Goal: Feedback & Contribution: Submit feedback/report problem

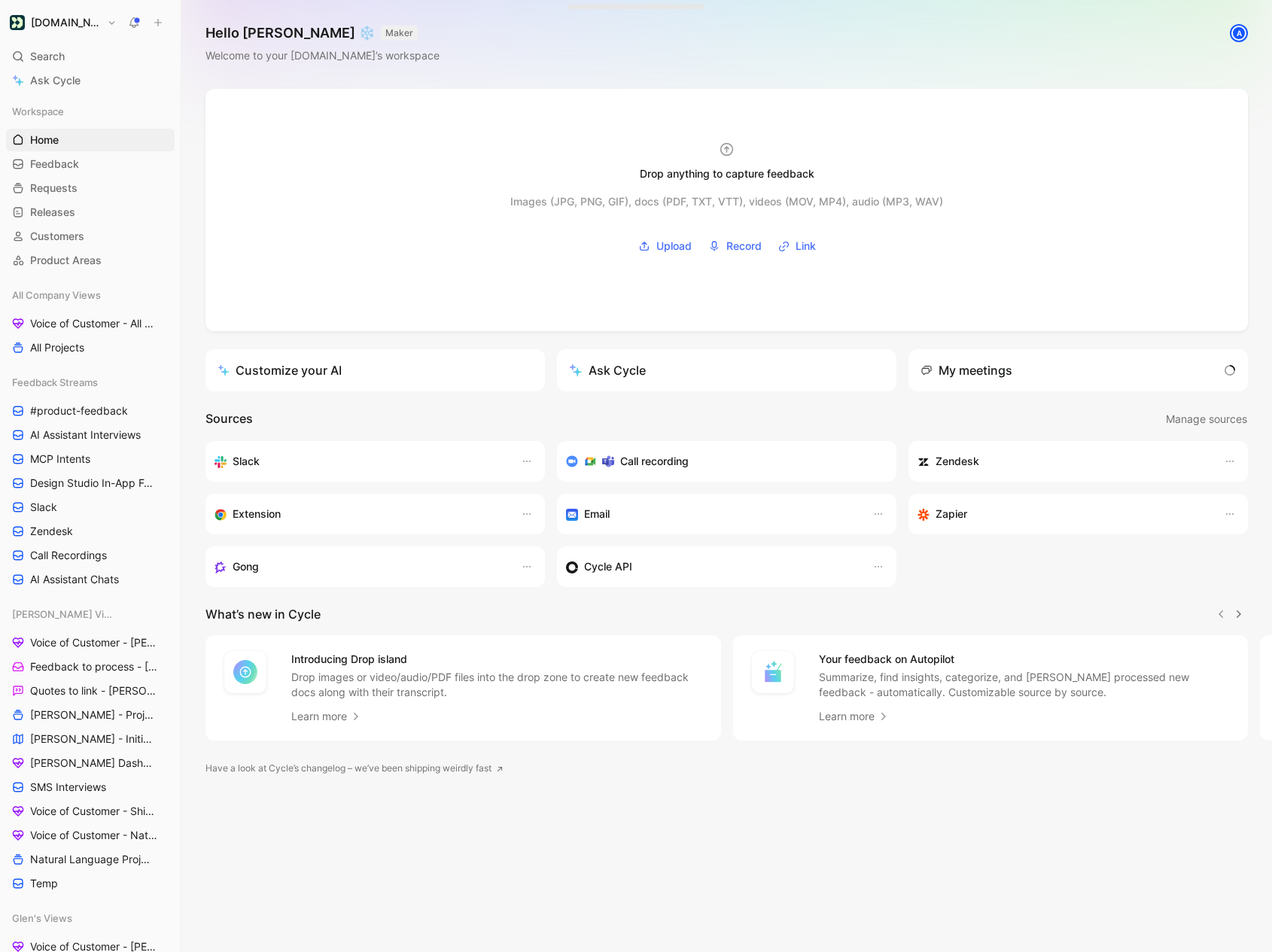
click at [43, 68] on div "Search ⌘ K Ask Cycle" at bounding box center [90, 68] width 169 height 47
click at [43, 57] on span "Search" at bounding box center [47, 56] width 34 height 18
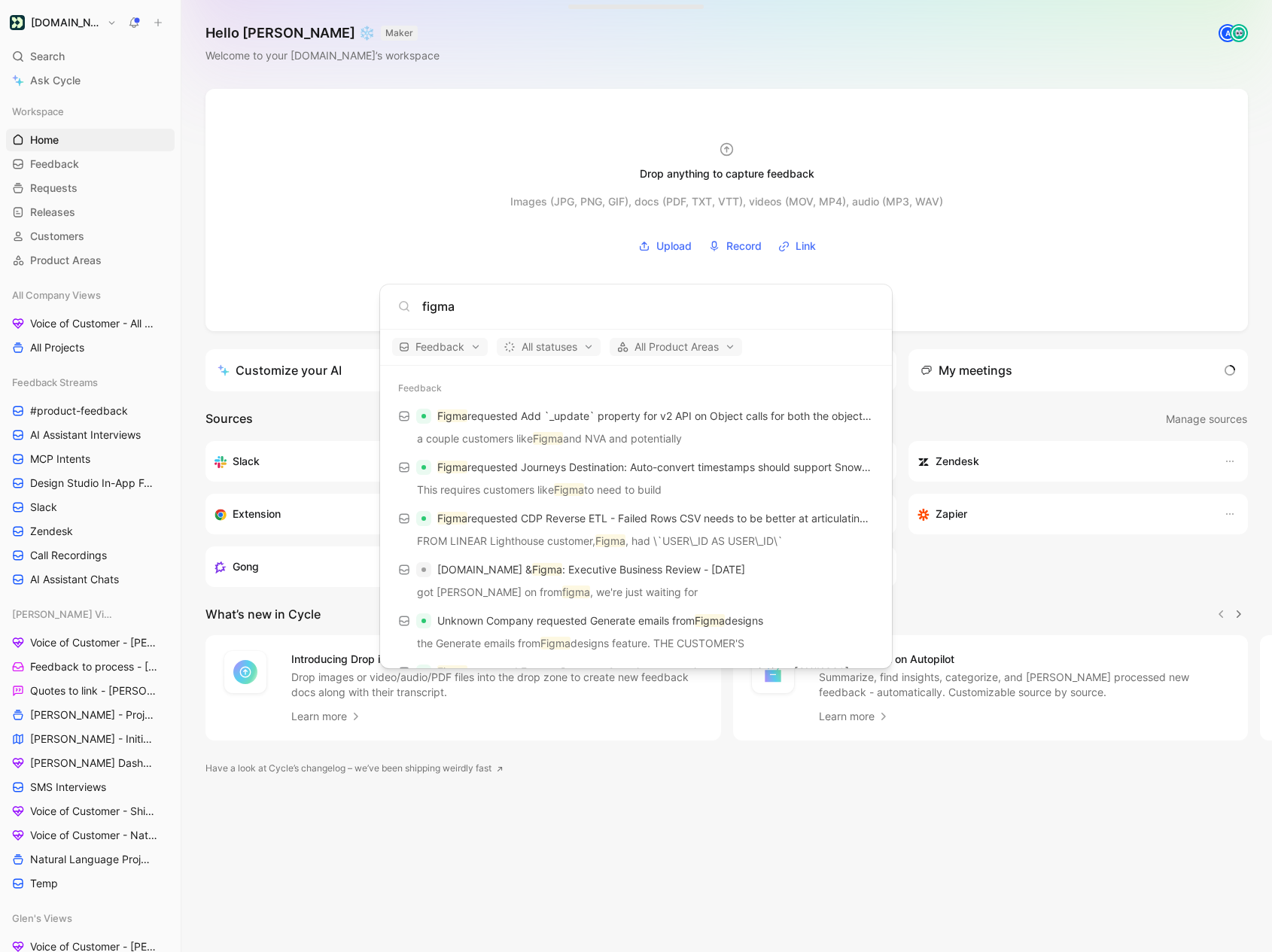
click at [464, 299] on input "figma" at bounding box center [648, 306] width 452 height 18
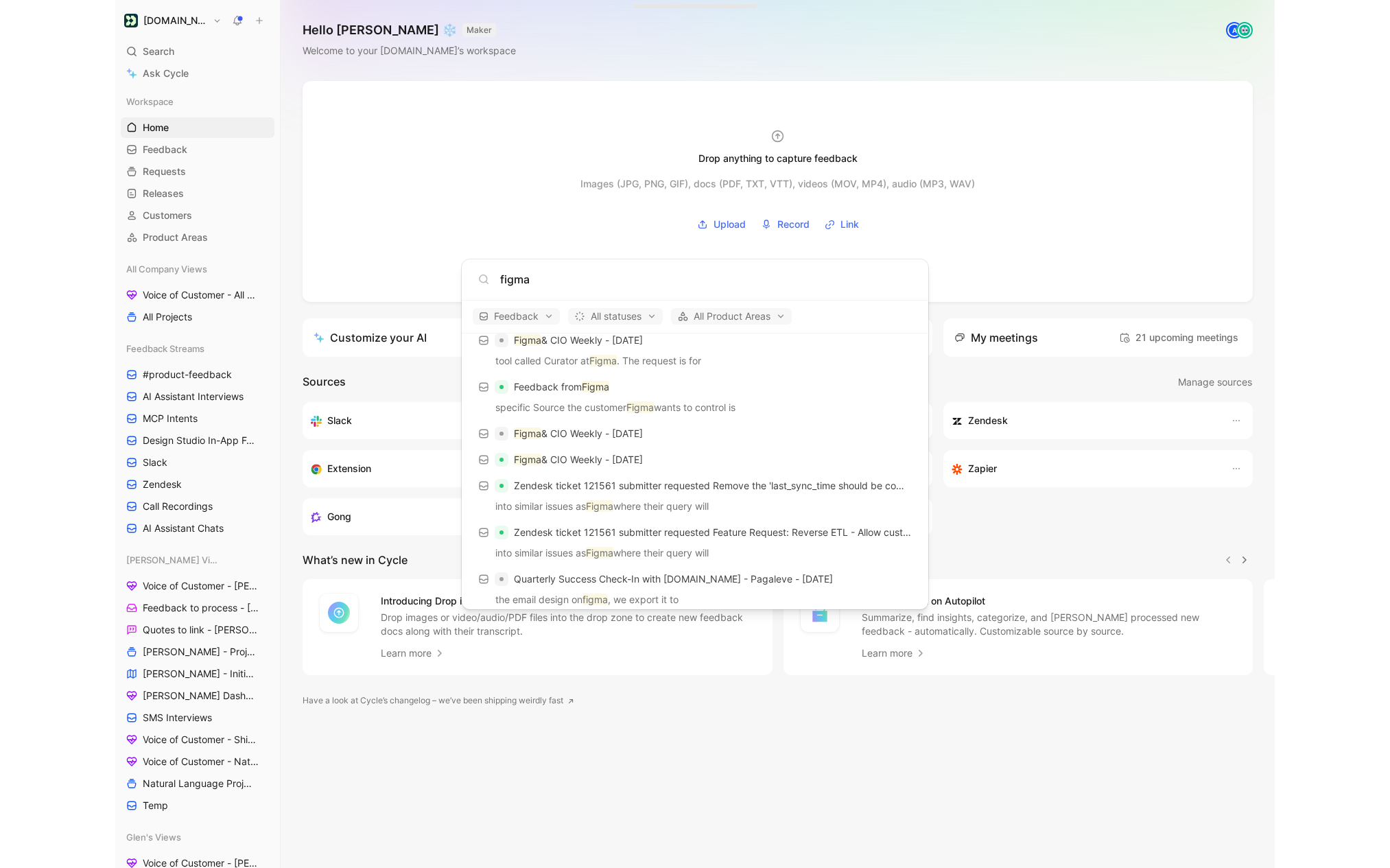
scroll to position [940, 0]
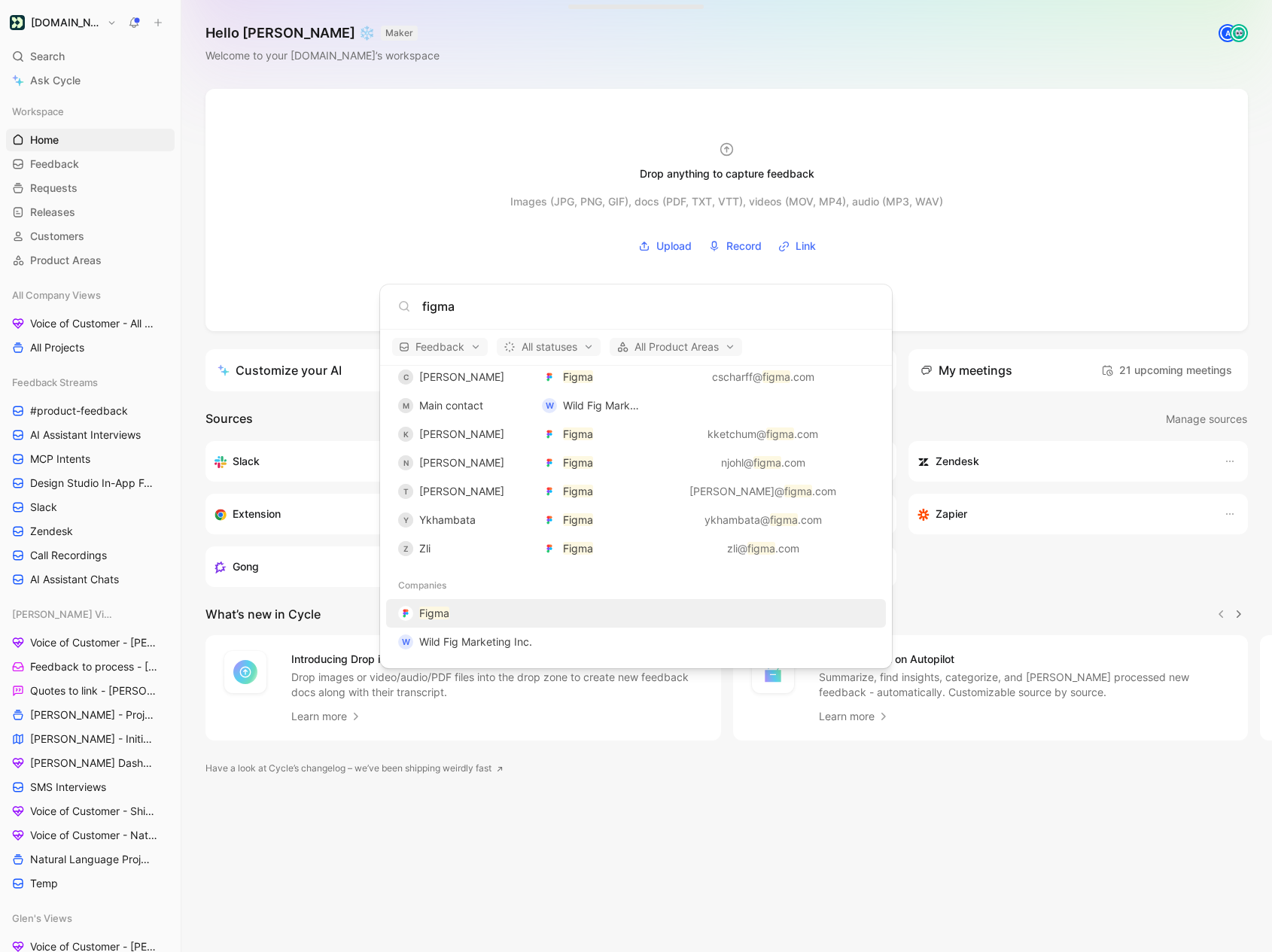
type input "figma"
click at [438, 616] on mark "Figma" at bounding box center [434, 613] width 30 height 13
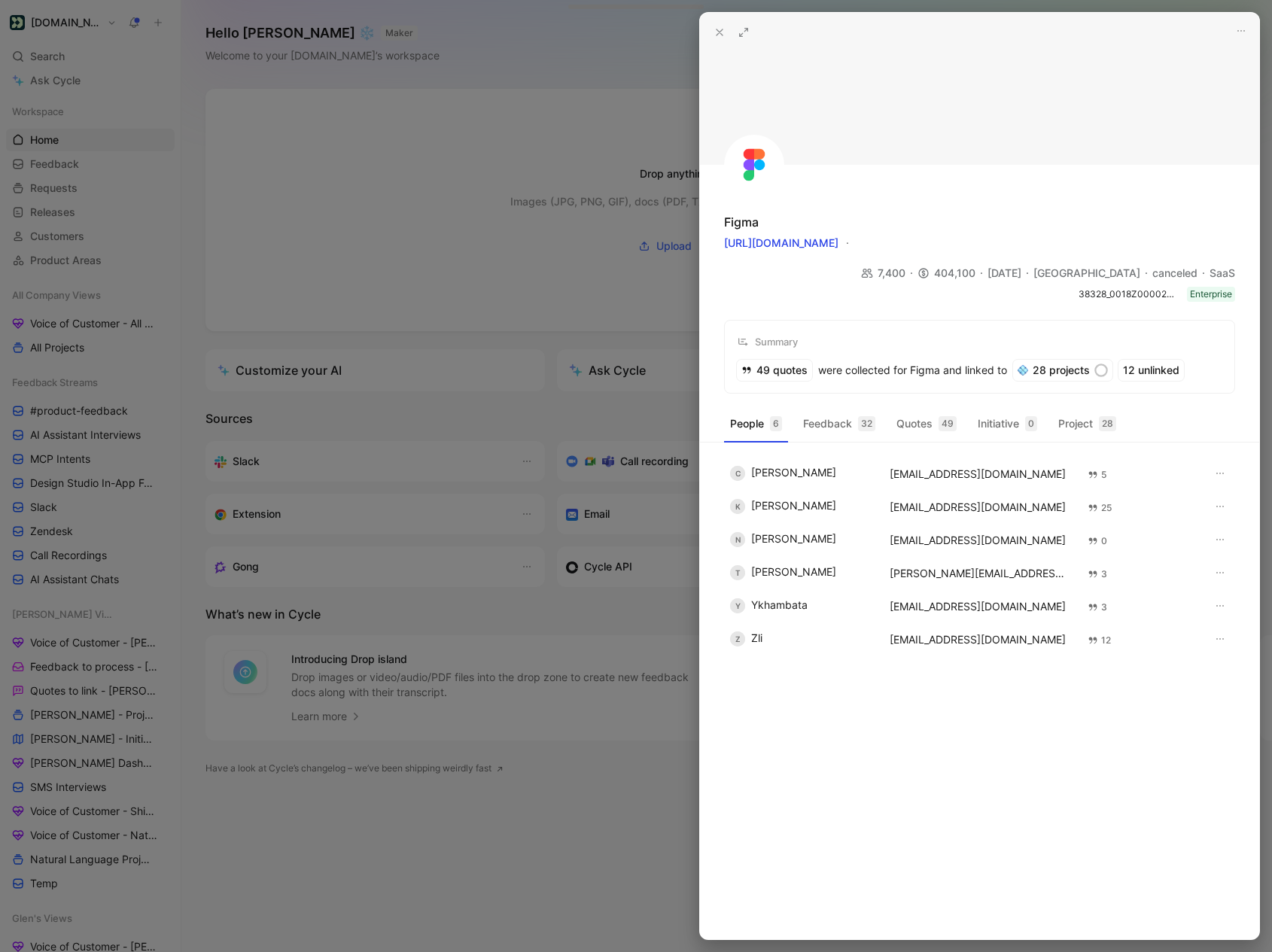
click at [740, 27] on icon at bounding box center [744, 32] width 12 height 12
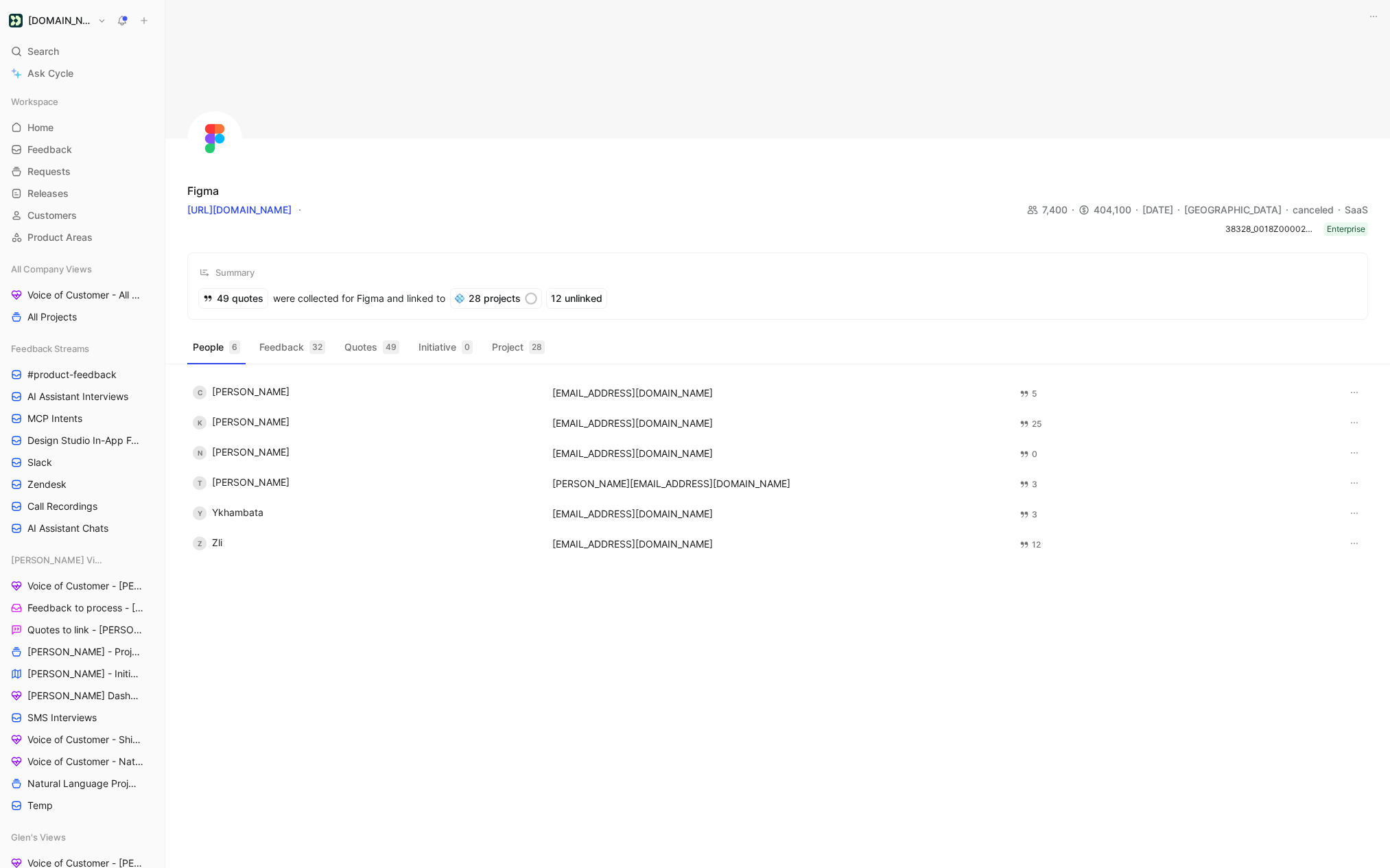
click at [354, 235] on div "38328_0018Z00002w0iiUQAQ Enterprise" at bounding box center [778, 229] width 1181 height 13
click at [265, 346] on button "Feedback 32" at bounding box center [292, 347] width 77 height 22
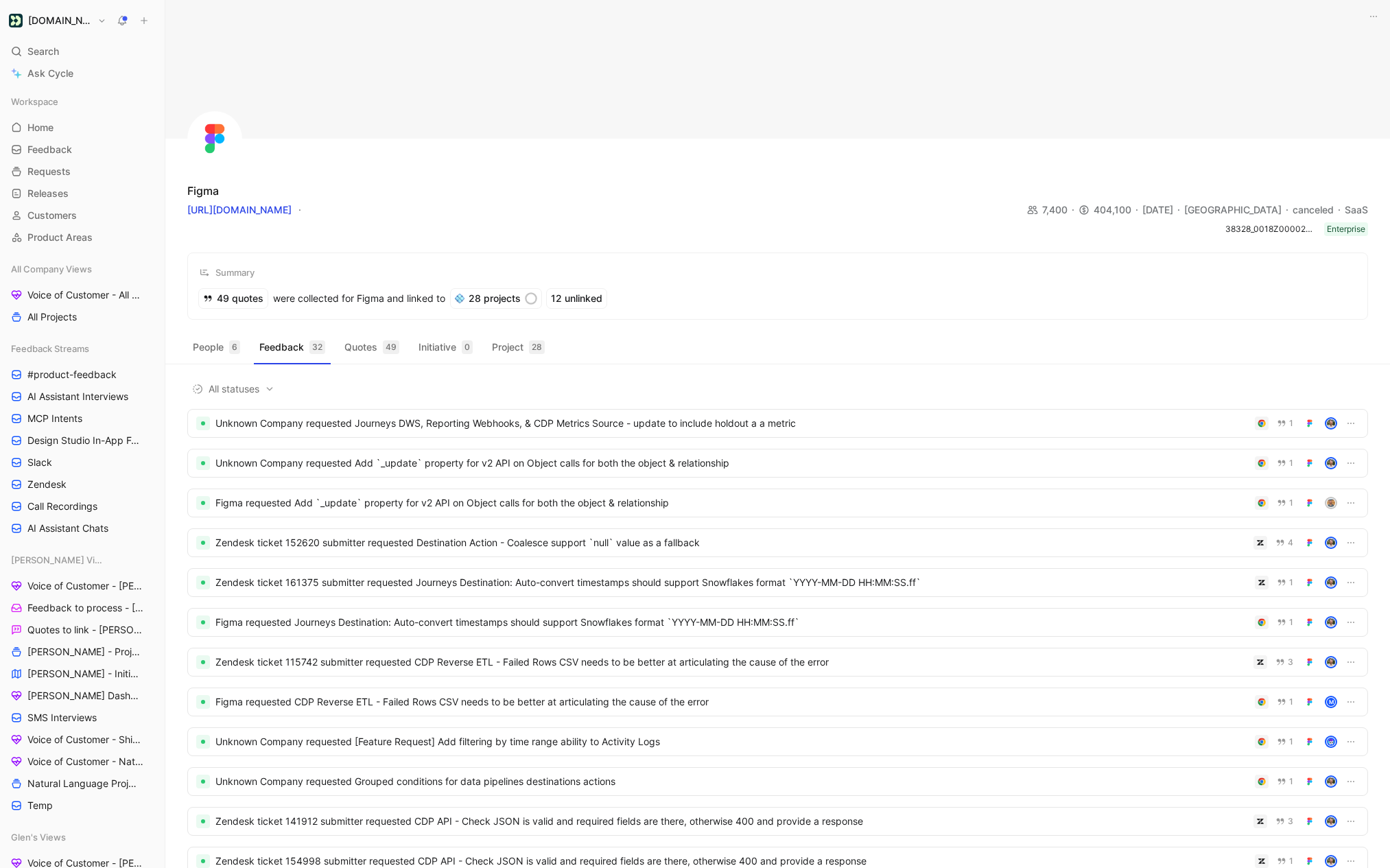
click at [352, 362] on div "People 6 Feedback 32 Quotes 49 Initiative 0 Project 28" at bounding box center [778, 350] width 1225 height 28
click at [353, 362] on div "People 6 Feedback 32 Quotes 49 Initiative 0 Project 28" at bounding box center [778, 350] width 1225 height 28
click at [355, 354] on button "Quotes 49" at bounding box center [372, 347] width 66 height 22
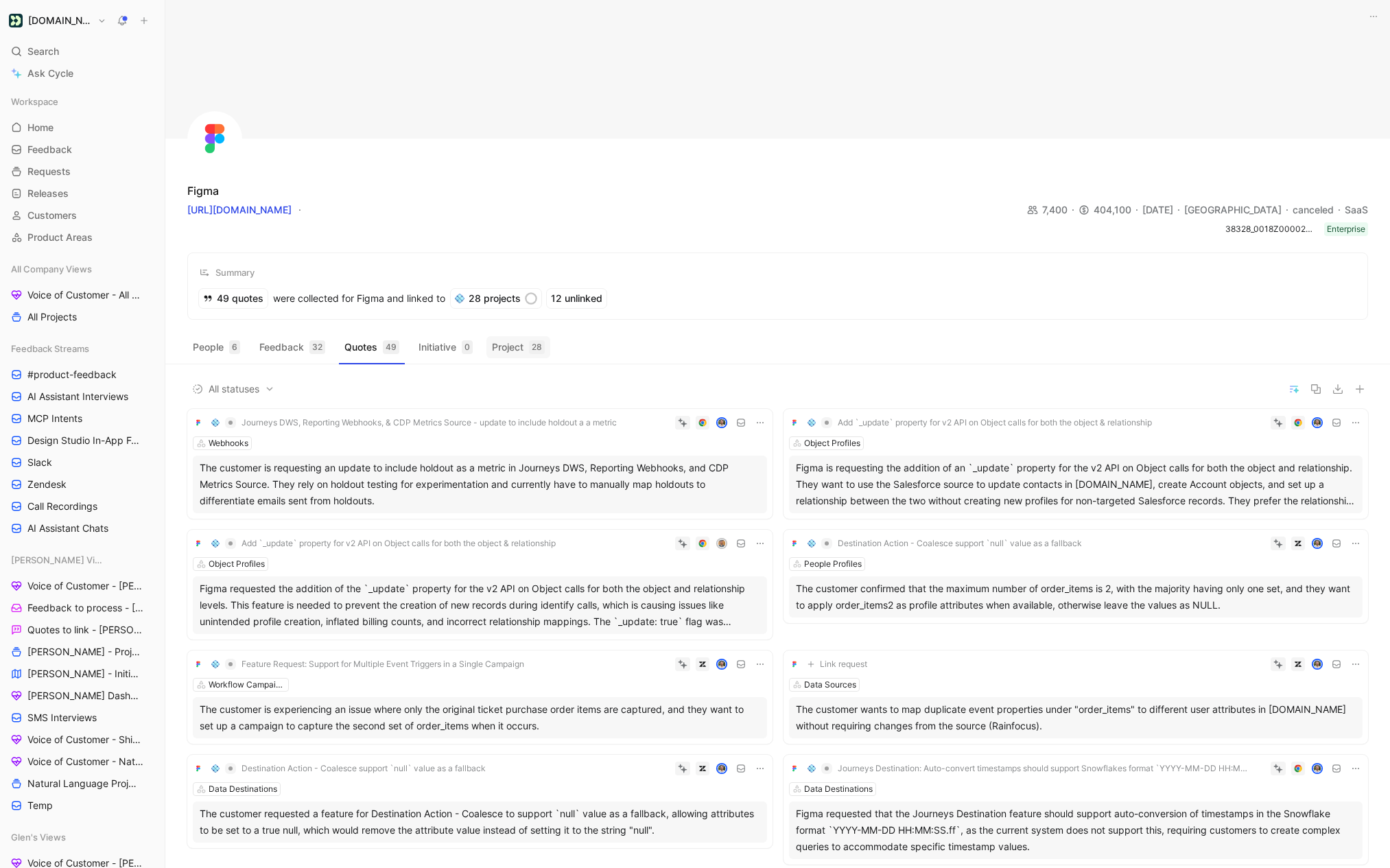
click at [491, 349] on button "Project 28" at bounding box center [518, 347] width 64 height 22
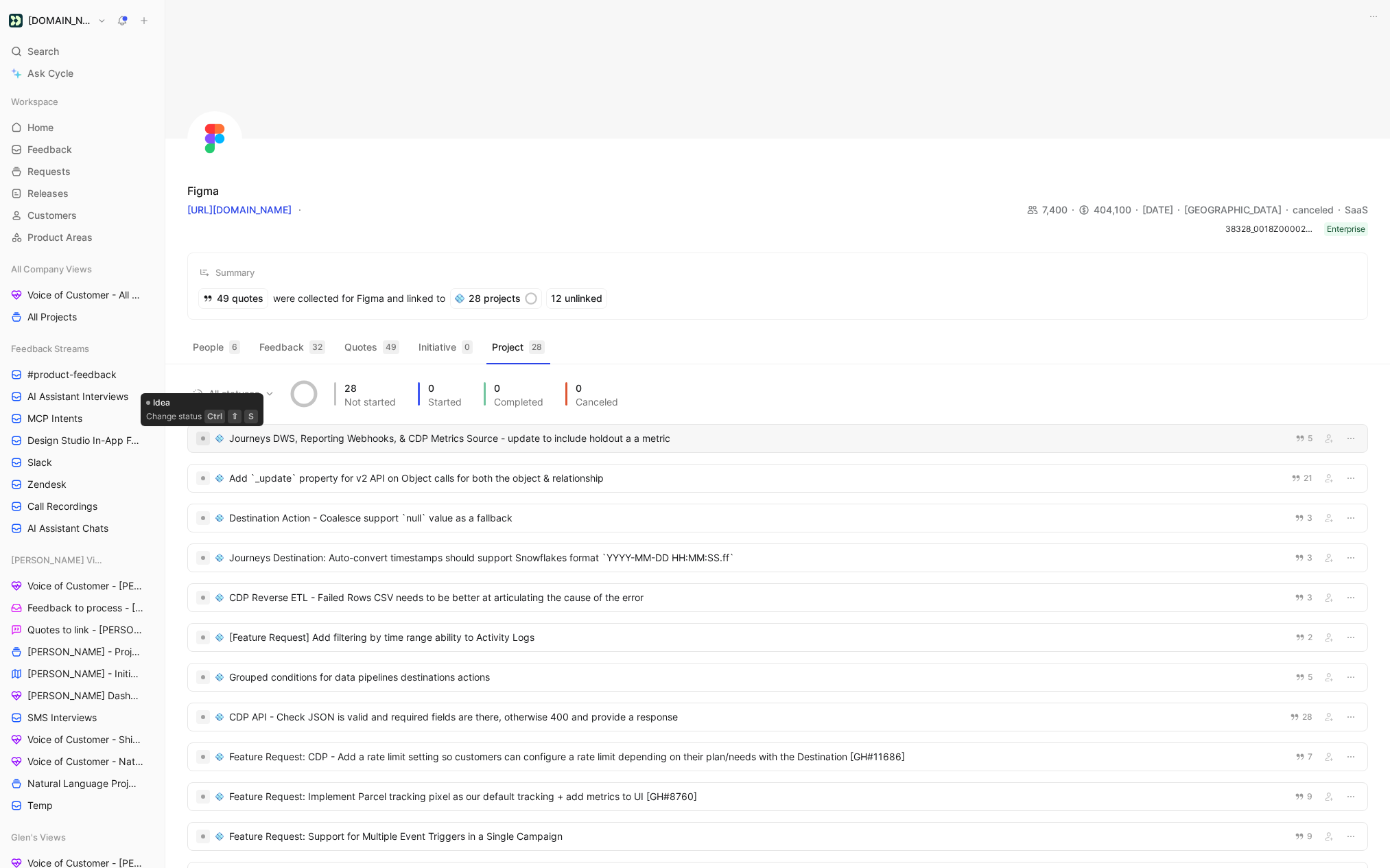
click at [203, 441] on div at bounding box center [204, 438] width 4 height 4
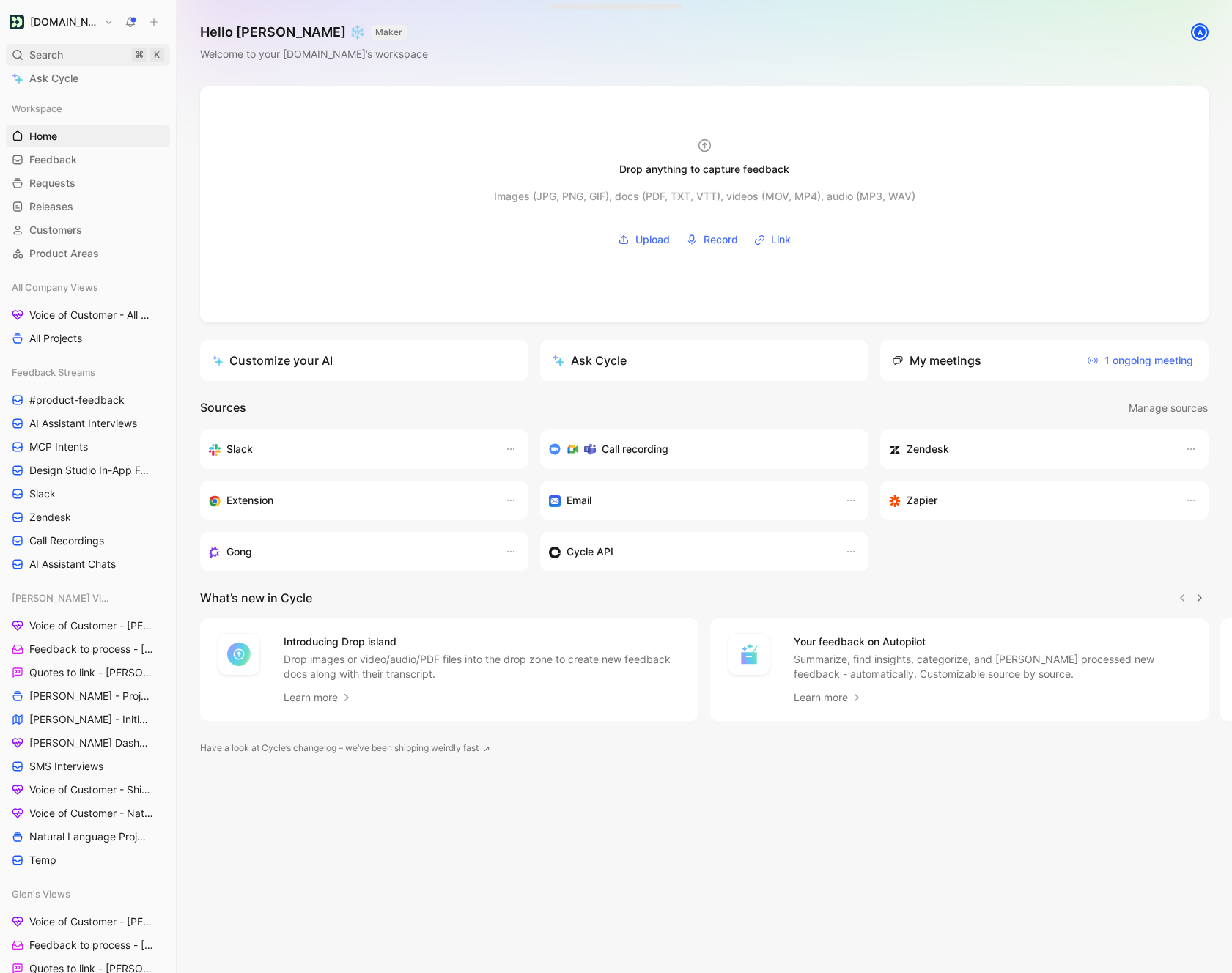
click at [57, 59] on span "Search" at bounding box center [46, 55] width 33 height 18
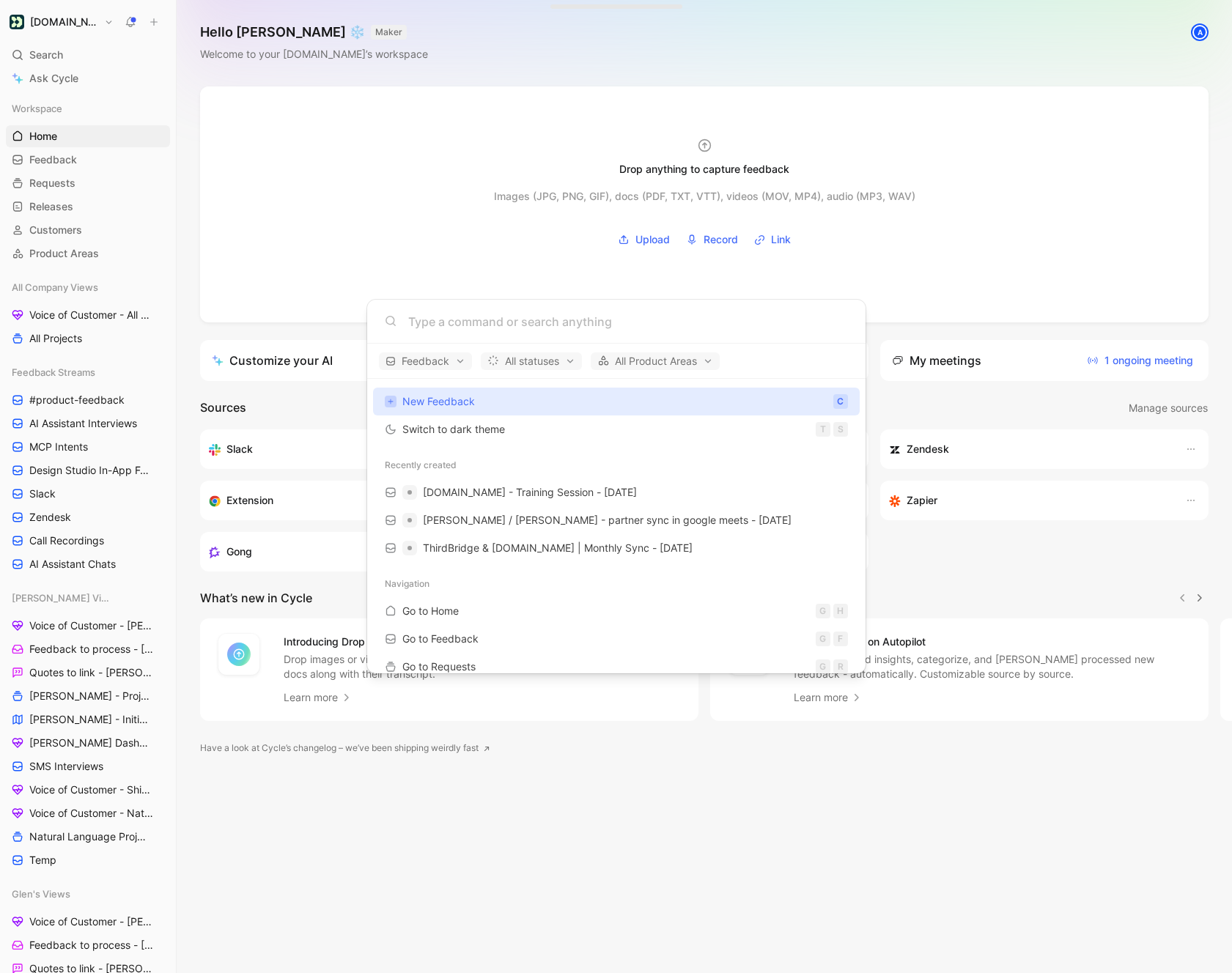
click at [49, 219] on body "Customer.io Search ⌘ K Ask Cycle Workspace Home G then H Feedback G then F Requ…" at bounding box center [616, 486] width 1232 height 973
click at [53, 235] on span "Customers" at bounding box center [56, 230] width 53 height 14
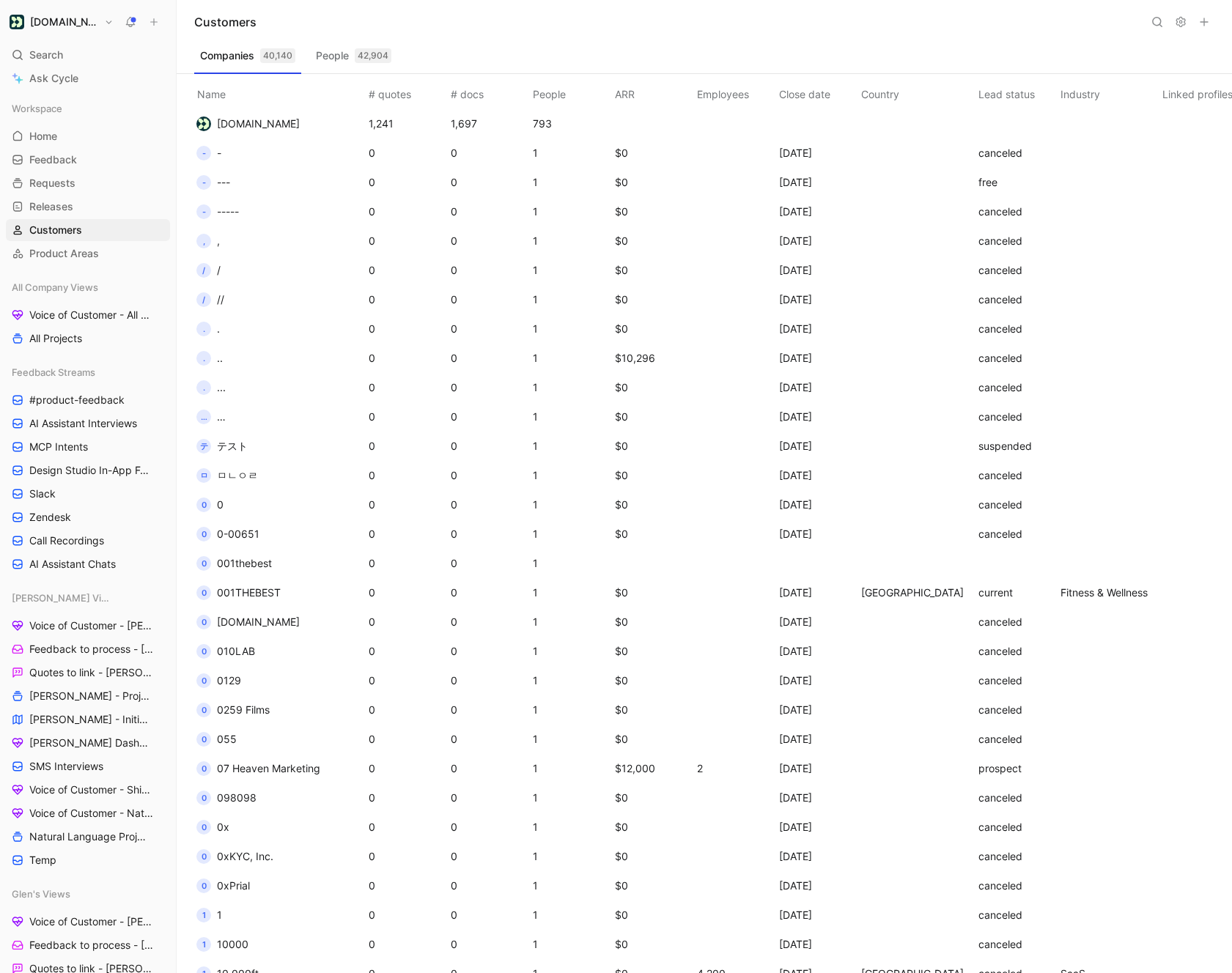
click at [232, 737] on span "055" at bounding box center [226, 739] width 20 height 13
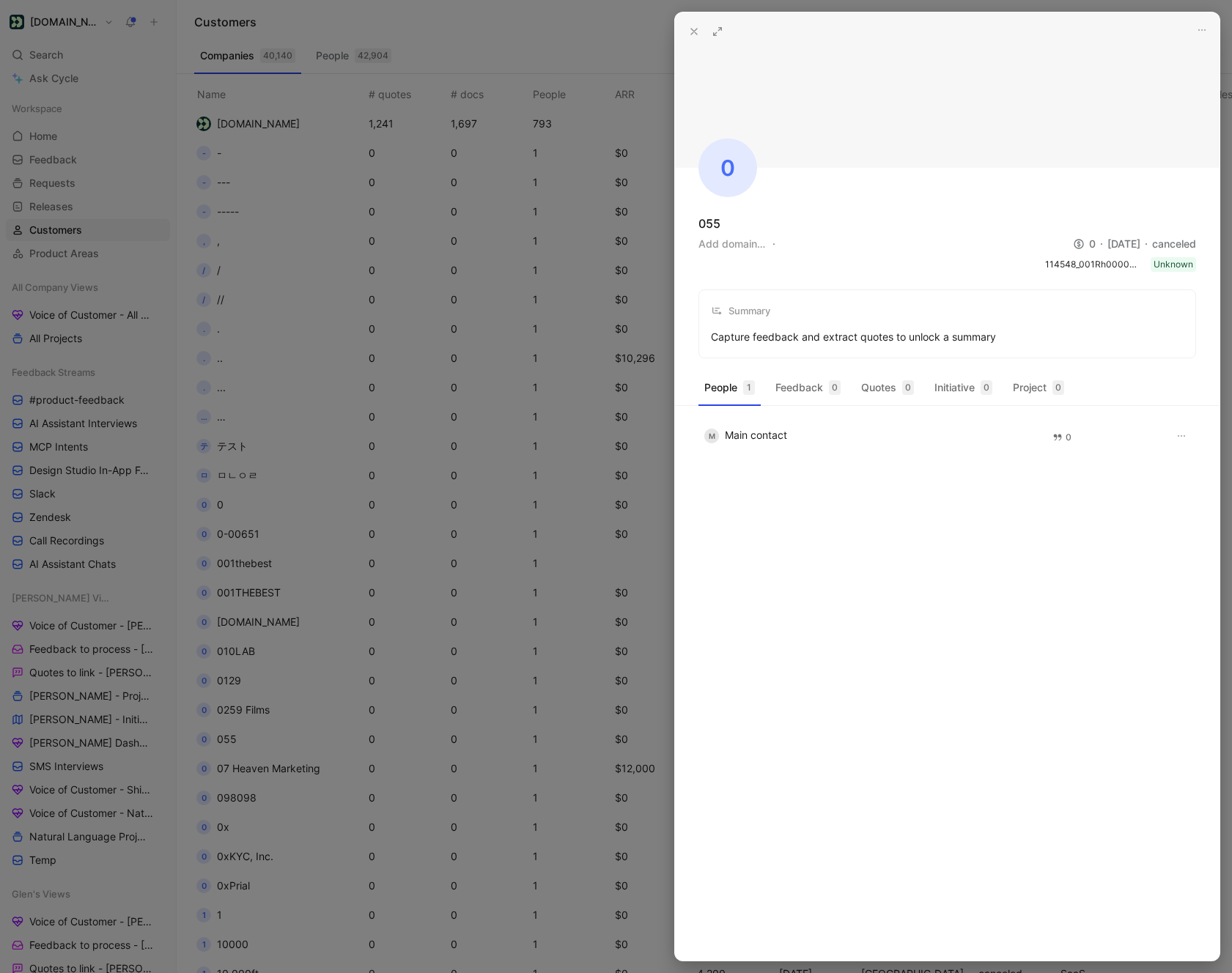
click at [720, 34] on icon at bounding box center [718, 31] width 12 height 12
click at [692, 38] on button at bounding box center [694, 32] width 21 height 21
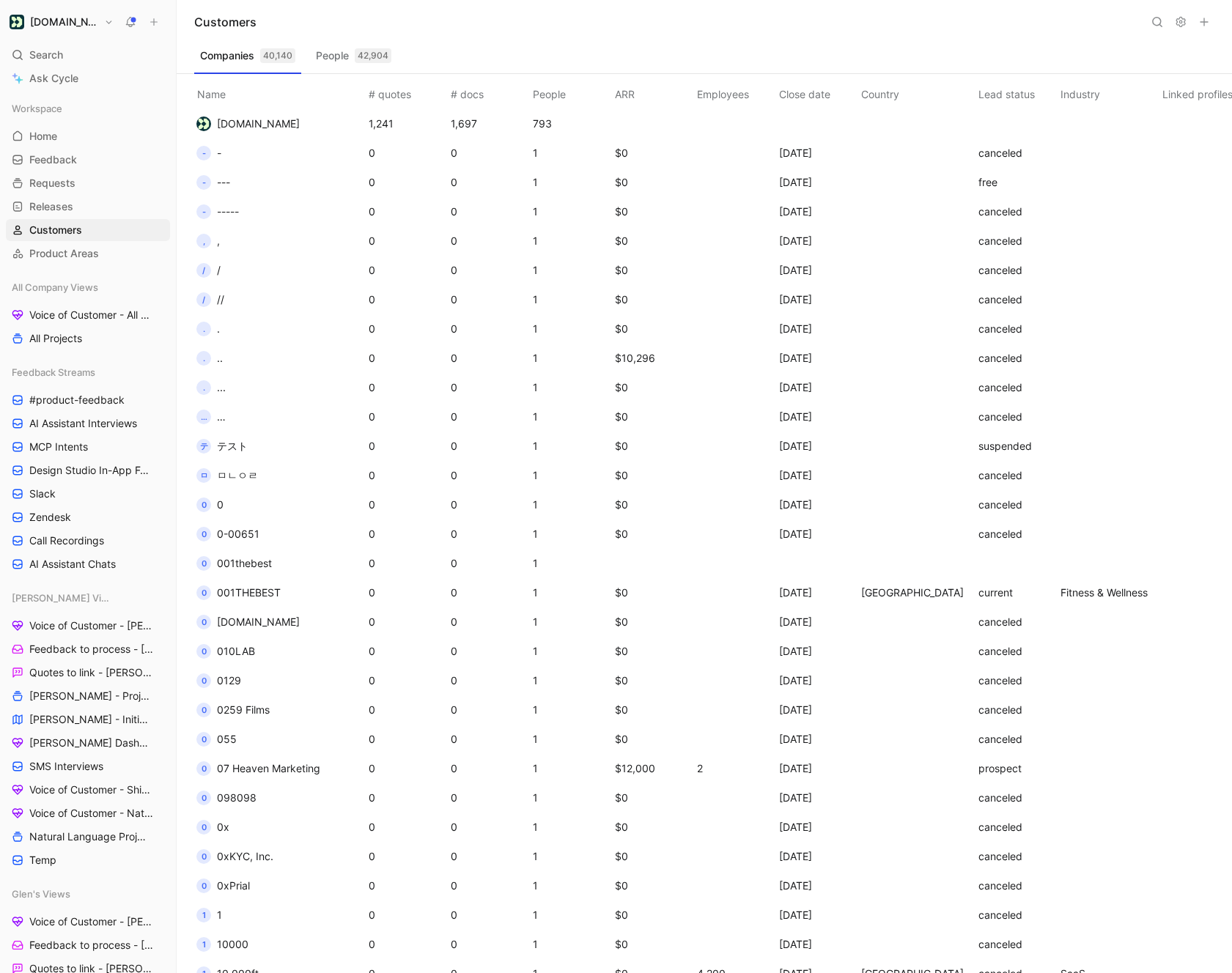
click at [1156, 23] on icon at bounding box center [1157, 21] width 12 height 12
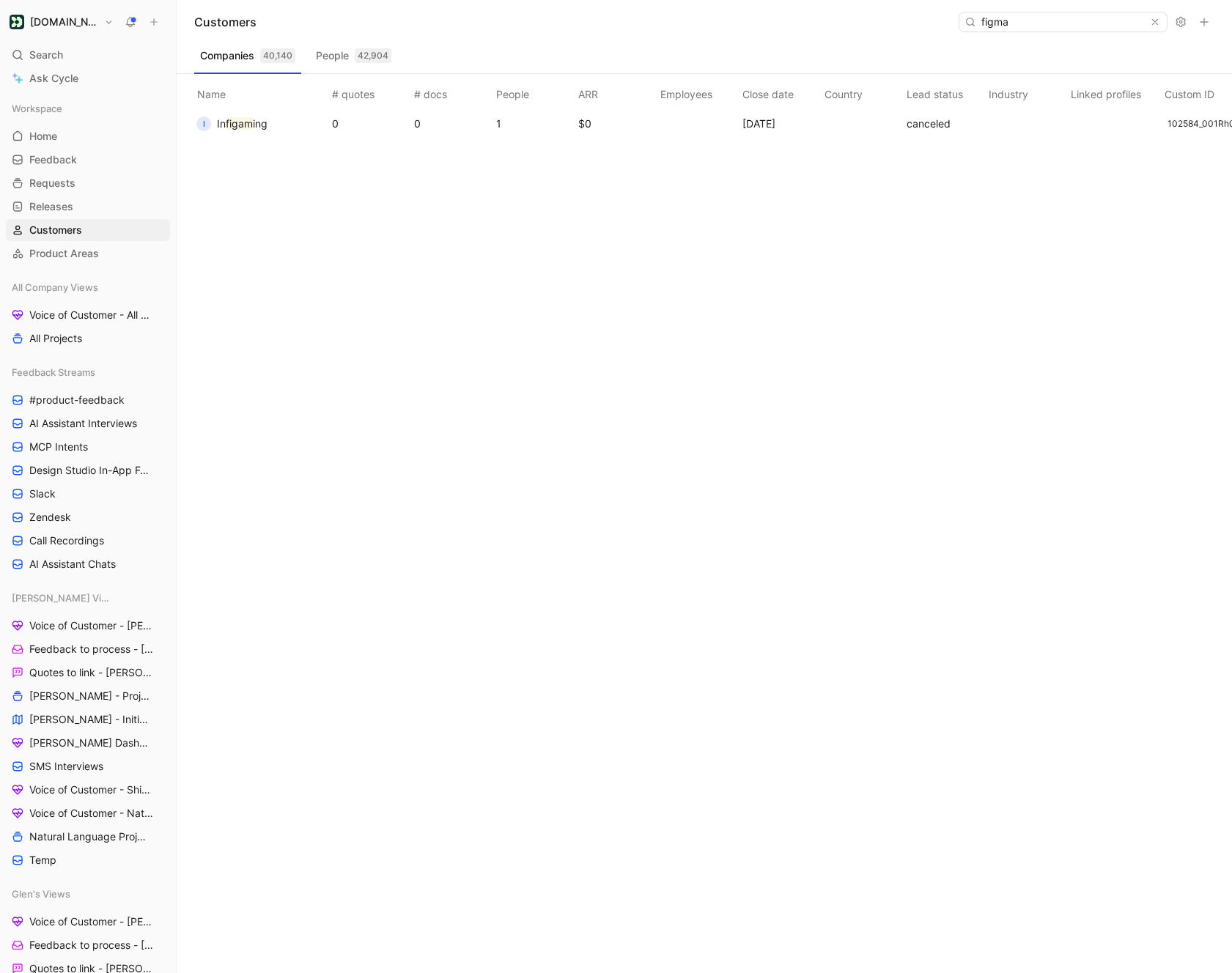
type input "figma"
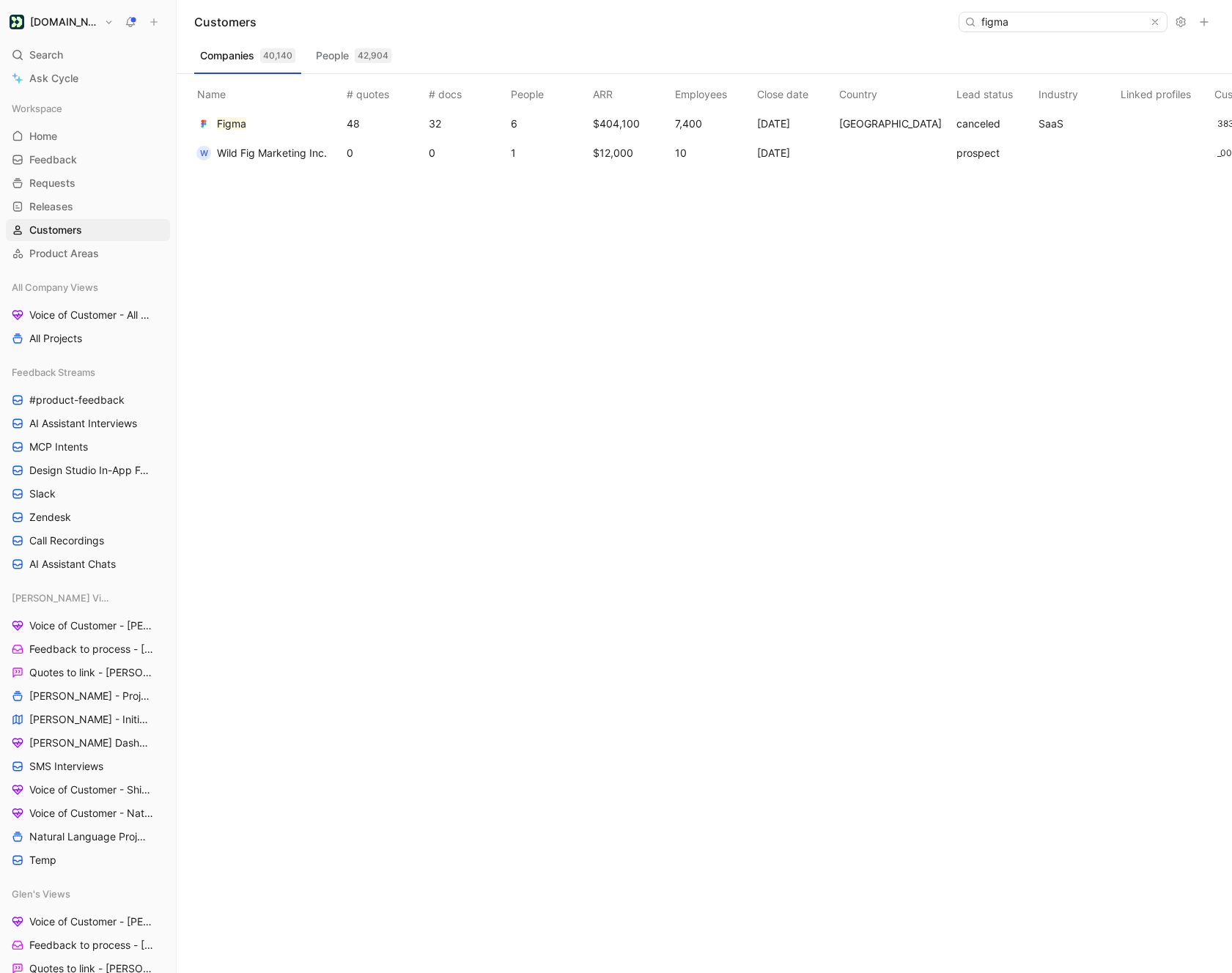
click at [444, 25] on div "Customers figma" at bounding box center [704, 21] width 1055 height 44
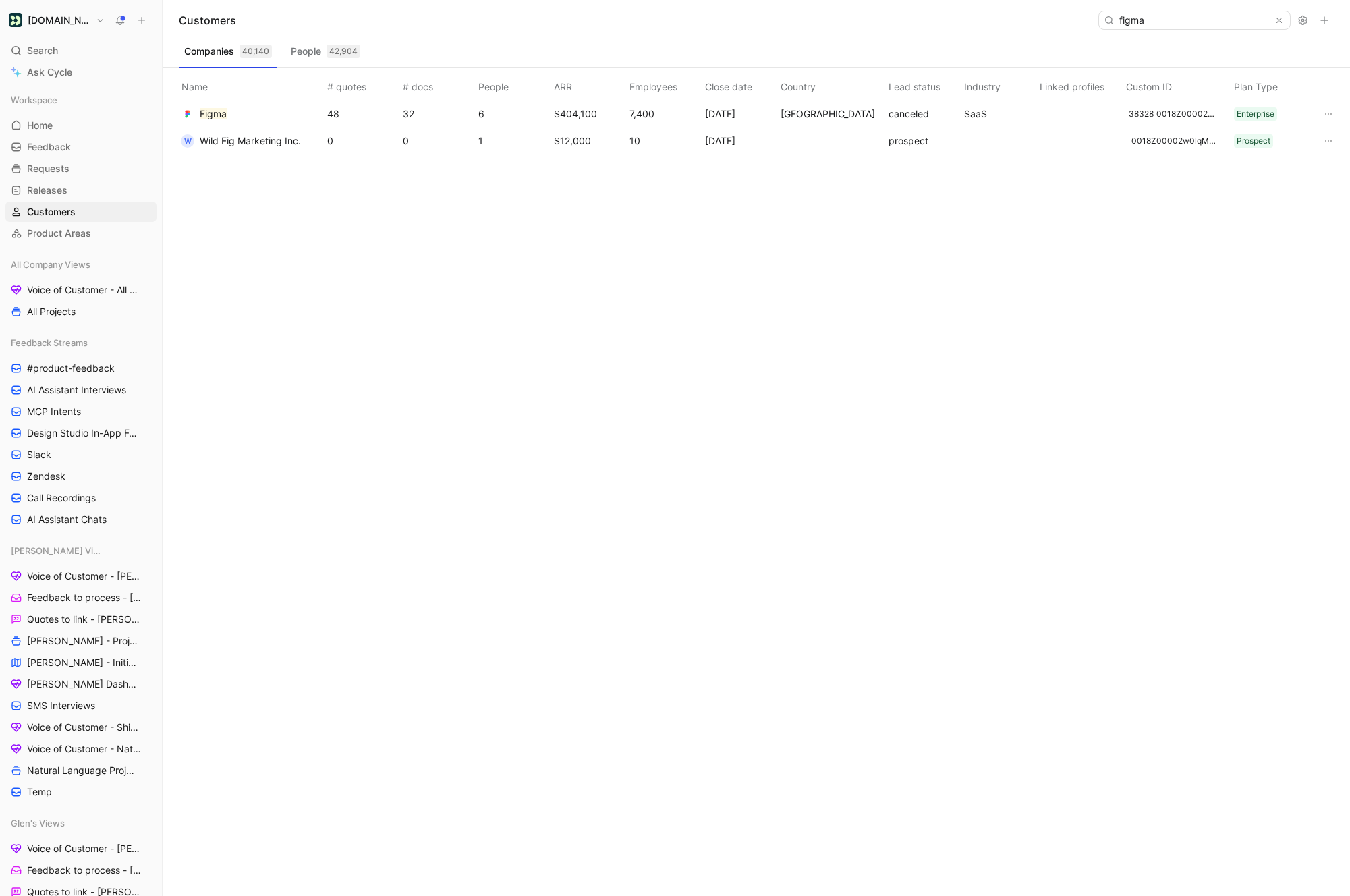
click at [231, 104] on td "Figma" at bounding box center [249, 114] width 151 height 27
click at [218, 118] on mark "Figma" at bounding box center [213, 114] width 27 height 12
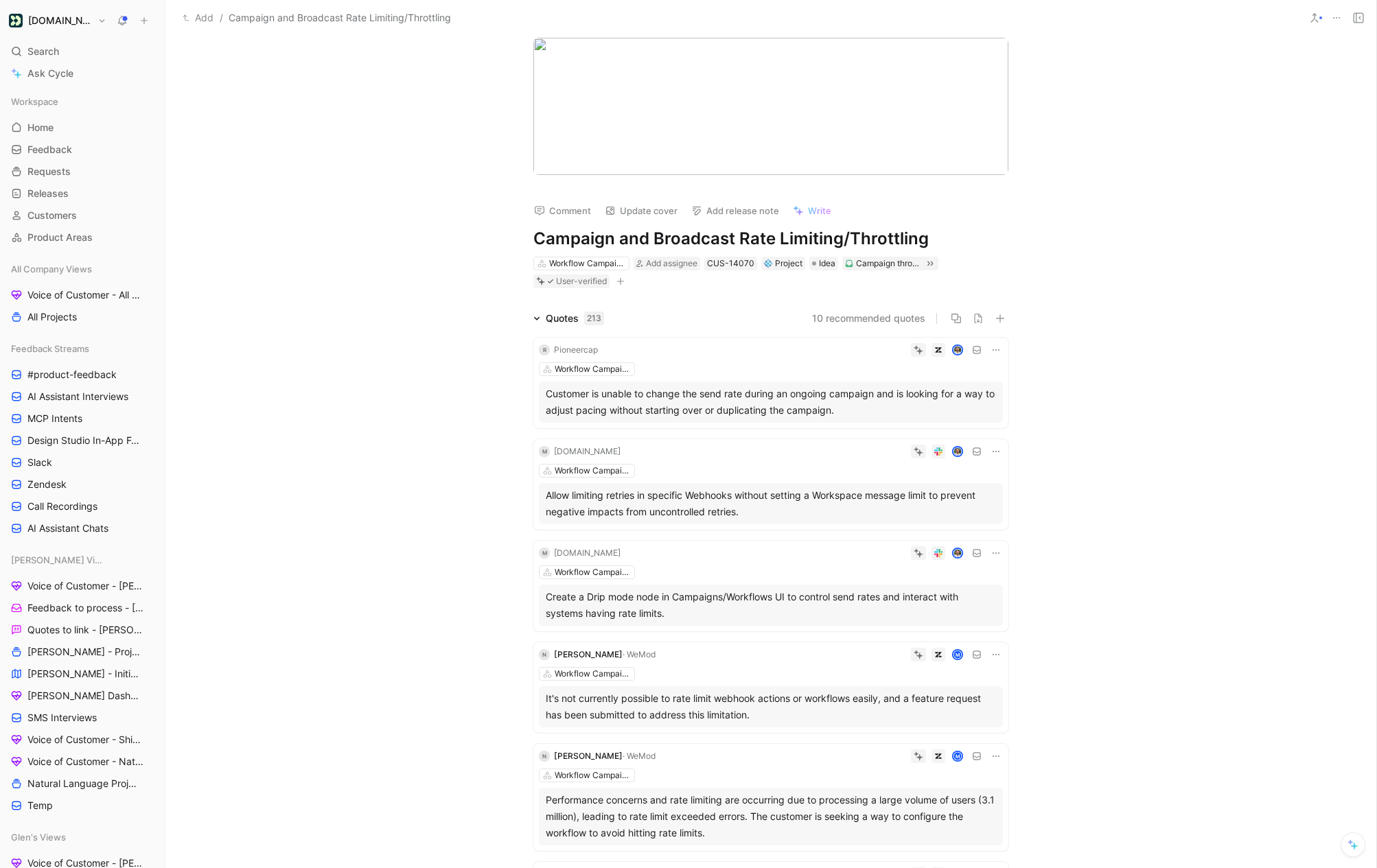
click at [536, 322] on div "Quotes 213" at bounding box center [569, 318] width 82 height 16
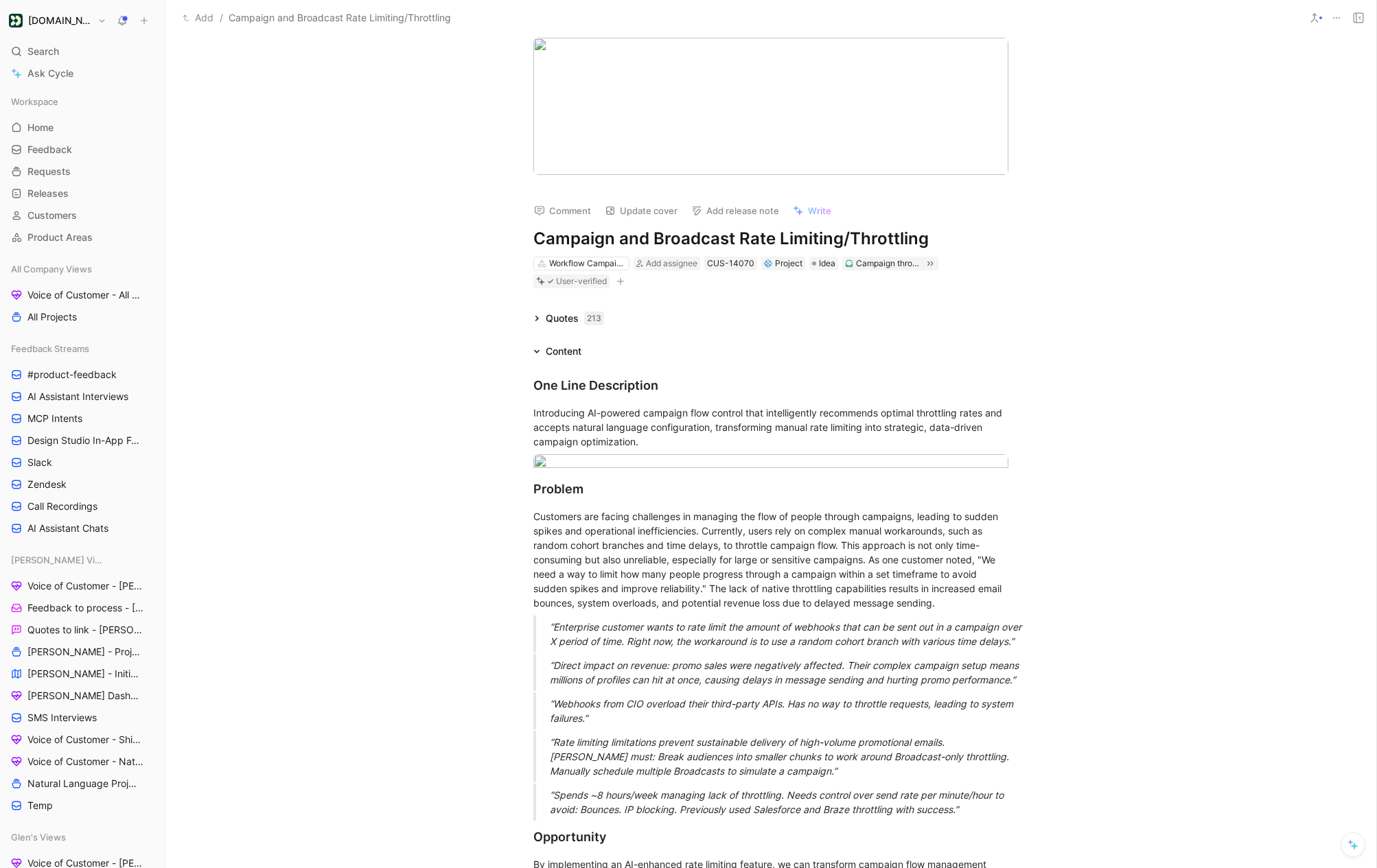
click at [536, 364] on div "One Line Description Introducing AI-powered campaign flow control that intellig…" at bounding box center [771, 855] width 1211 height 993
click at [536, 353] on icon at bounding box center [536, 351] width 7 height 7
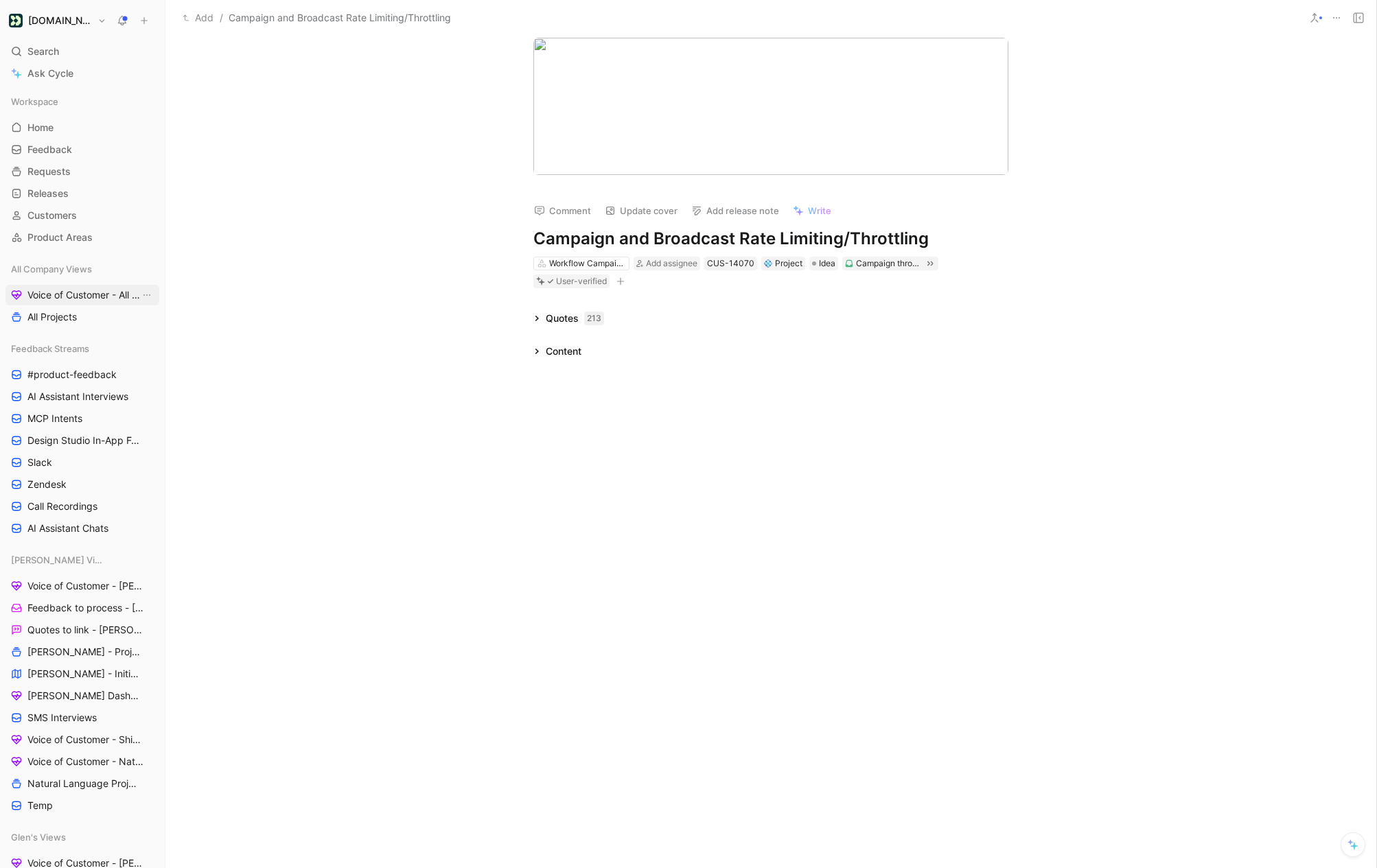
click at [57, 290] on span "Voice of Customer - All Areas" at bounding box center [84, 295] width 113 height 13
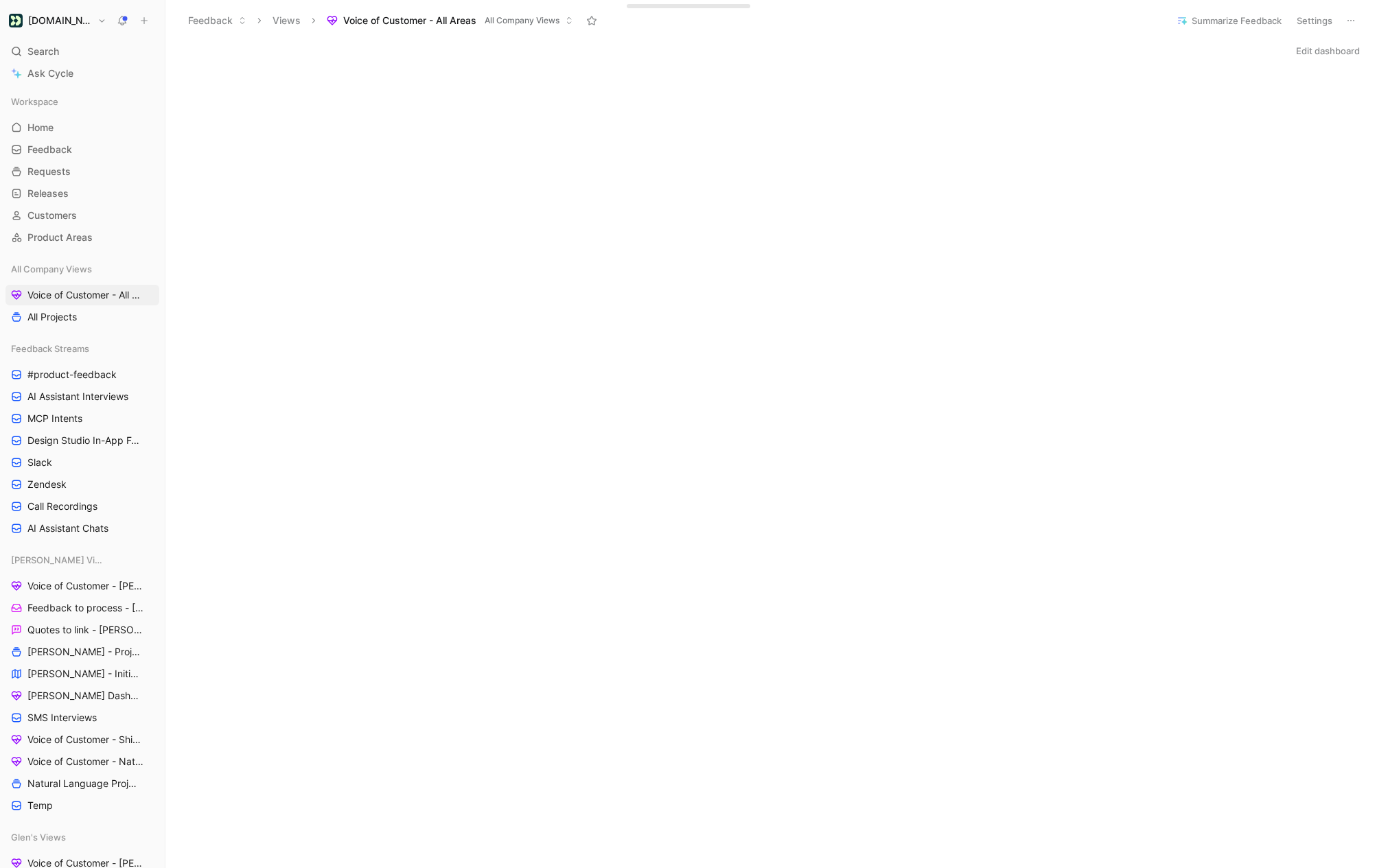
click at [151, 19] on button at bounding box center [144, 21] width 19 height 19
click at [238, 47] on button "New request r" at bounding box center [236, 49] width 147 height 23
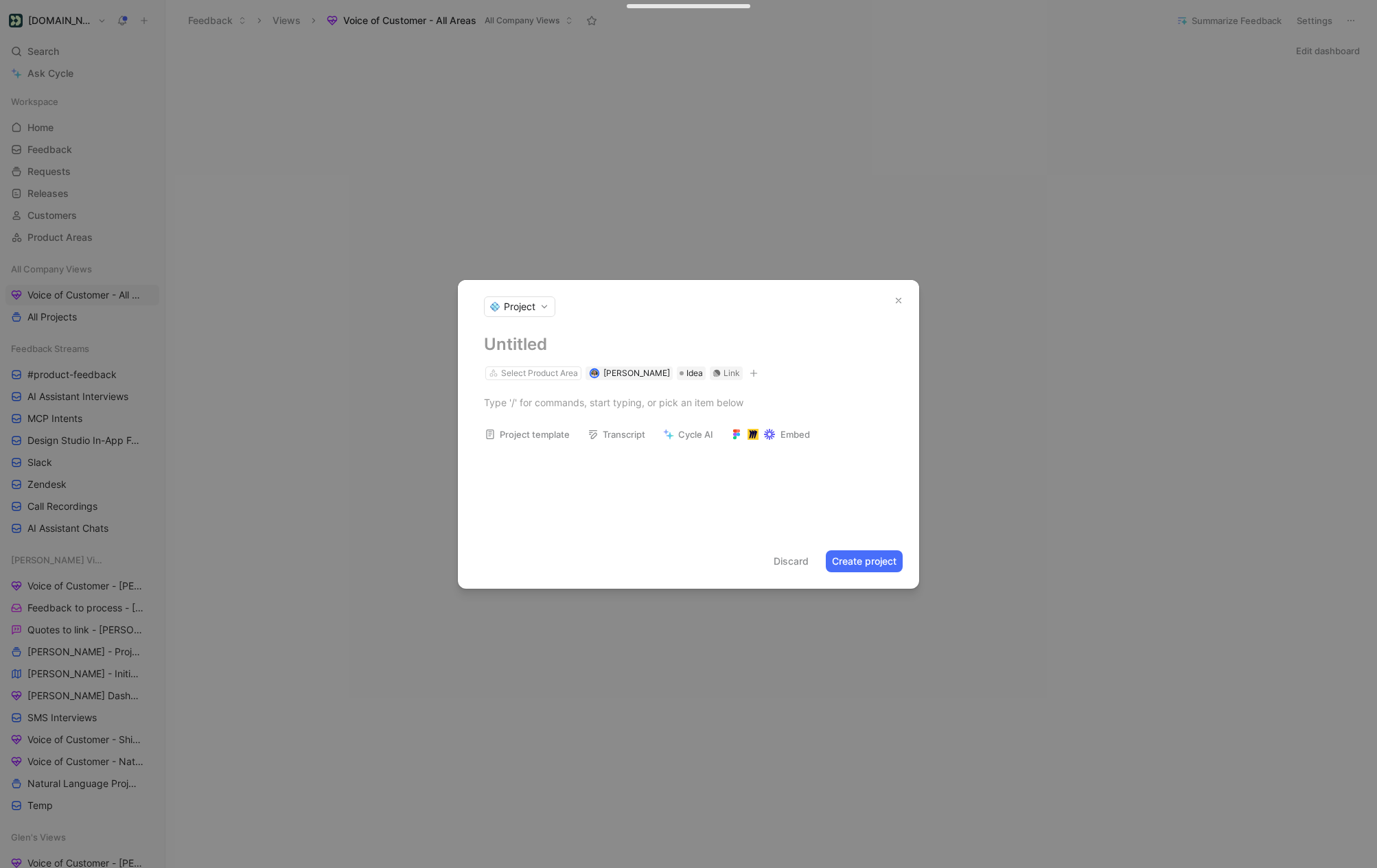
click at [513, 347] on h1 at bounding box center [688, 344] width 409 height 22
click at [541, 374] on div "Select Product Area" at bounding box center [539, 373] width 77 height 13
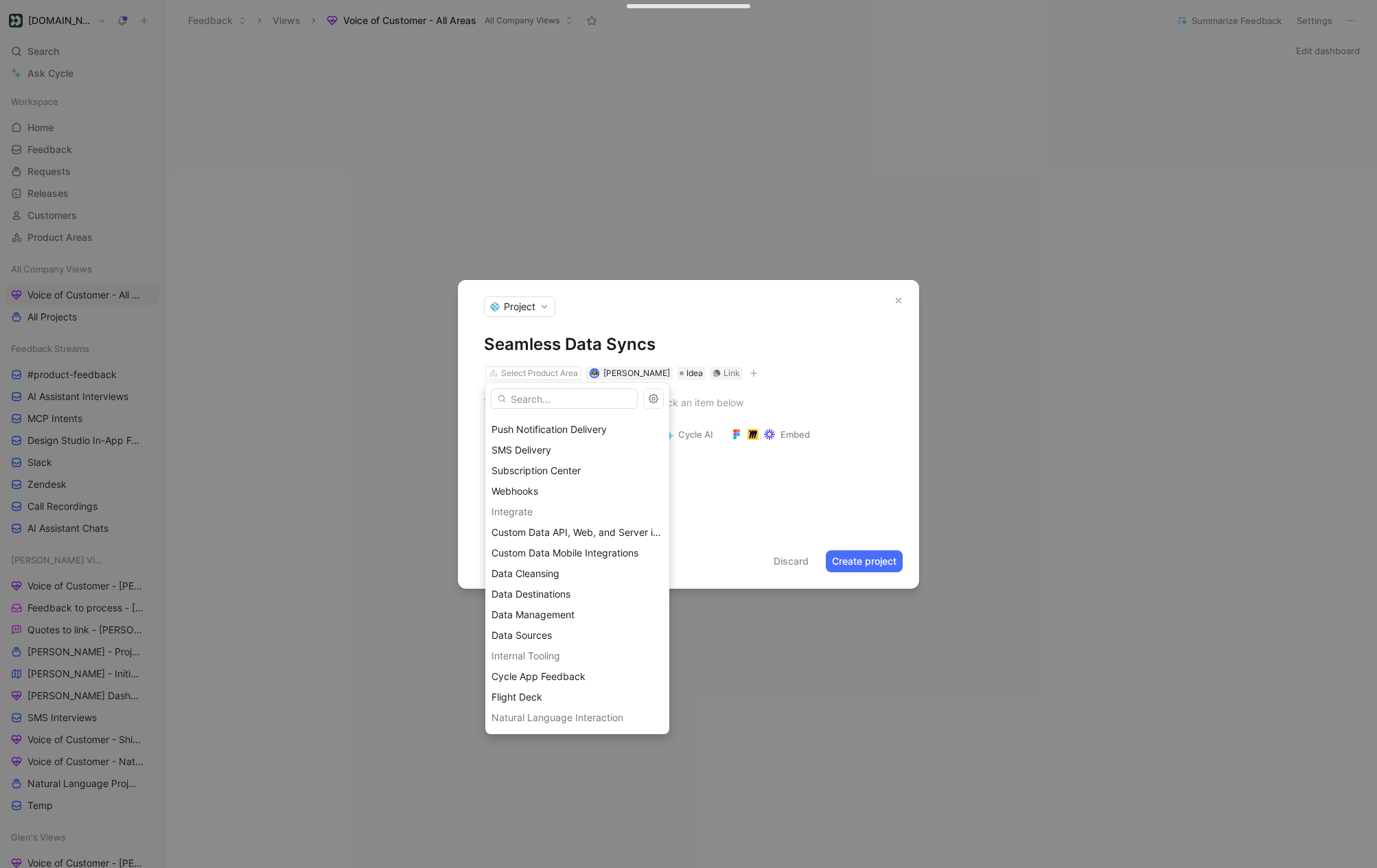
scroll to position [625, 0]
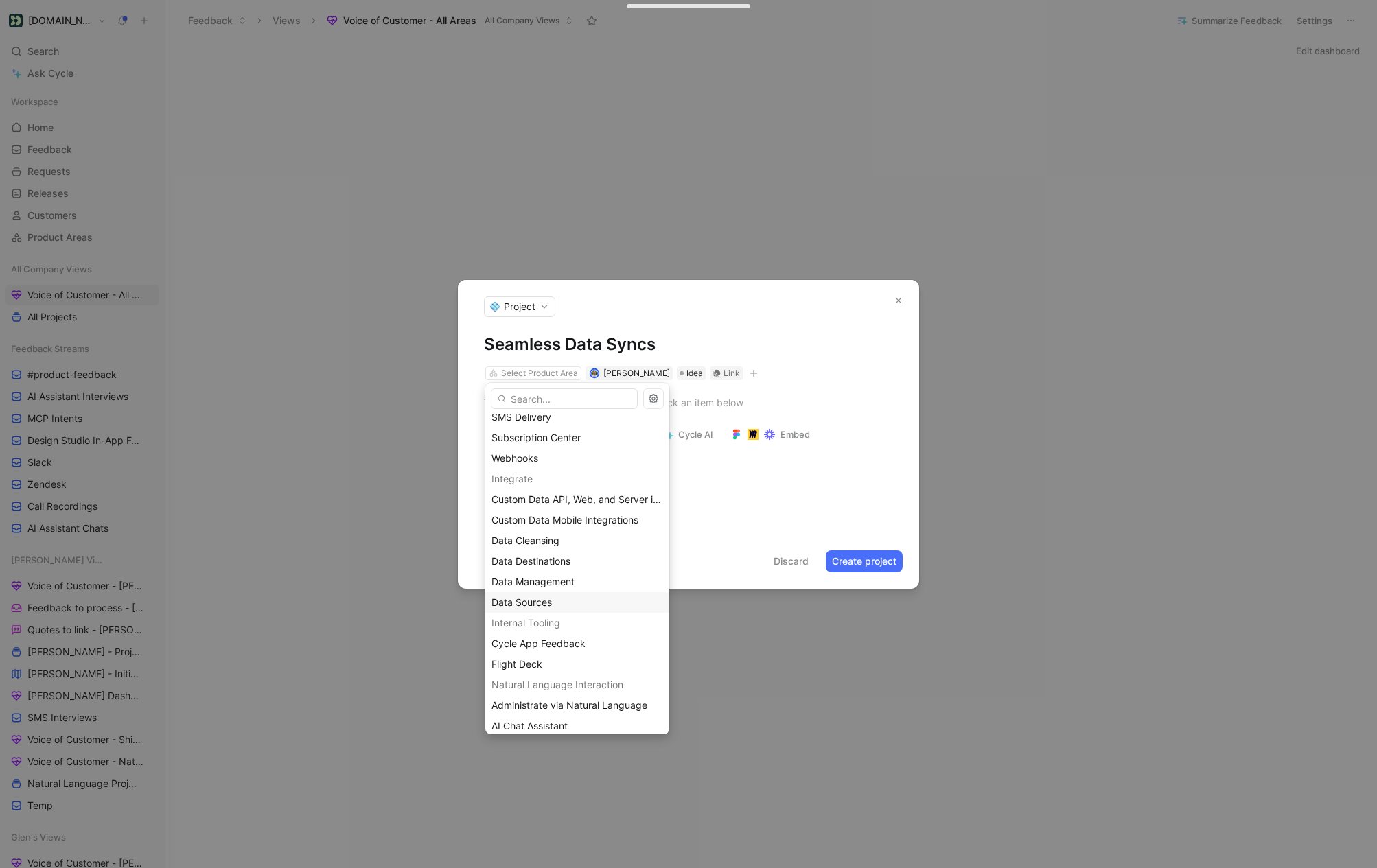
click at [544, 605] on span "Data Sources" at bounding box center [521, 603] width 60 height 12
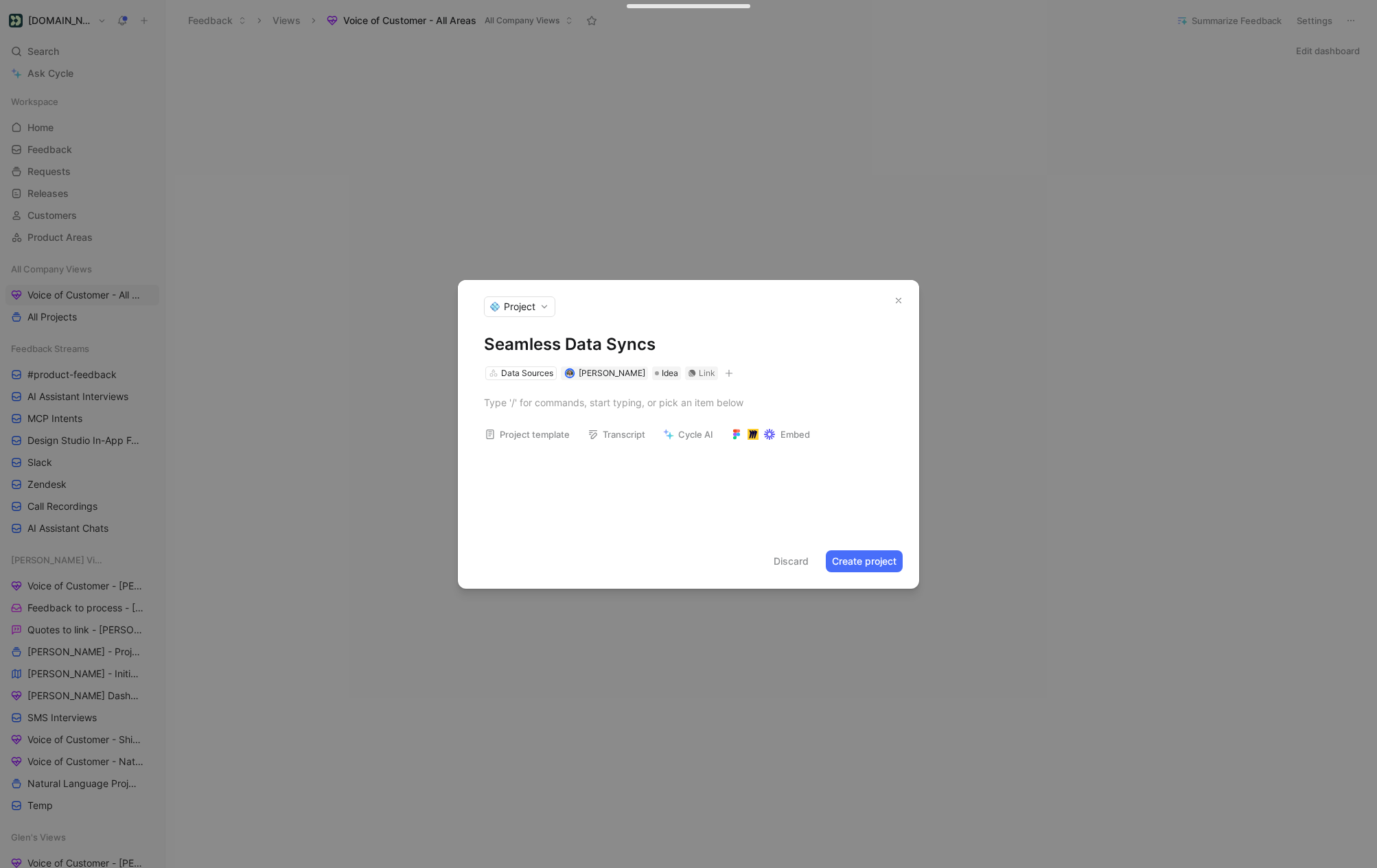
click at [668, 347] on h1 "Seamless Data Syncs" at bounding box center [688, 344] width 409 height 22
click at [683, 342] on h1 "Seamless Data Syncs For Sources" at bounding box center [688, 344] width 409 height 22
click at [836, 554] on button "Create project" at bounding box center [864, 561] width 77 height 22
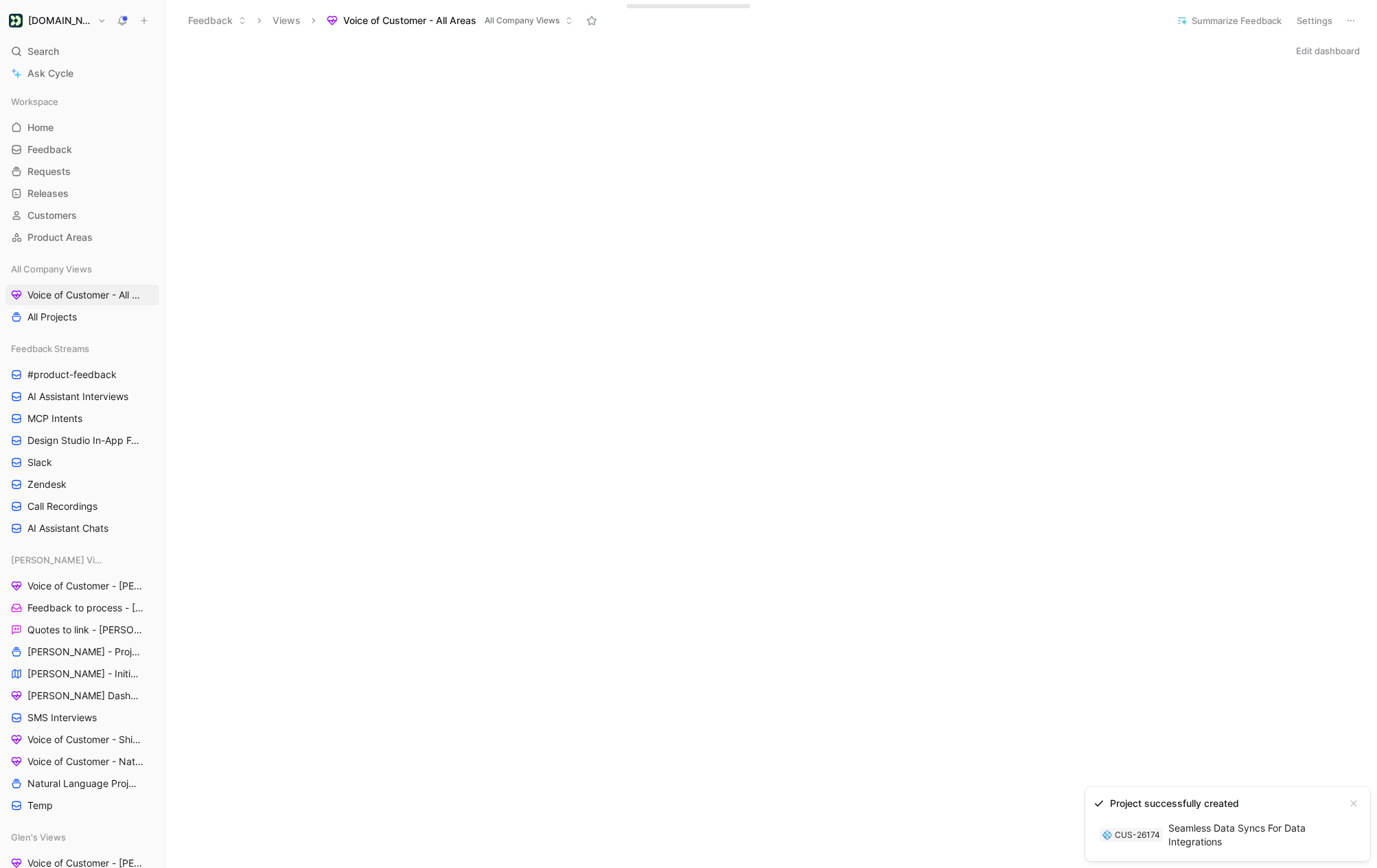
click at [1169, 847] on link "CUS-26174 Seamless Data Syncs For Data Integrations" at bounding box center [1217, 835] width 246 height 36
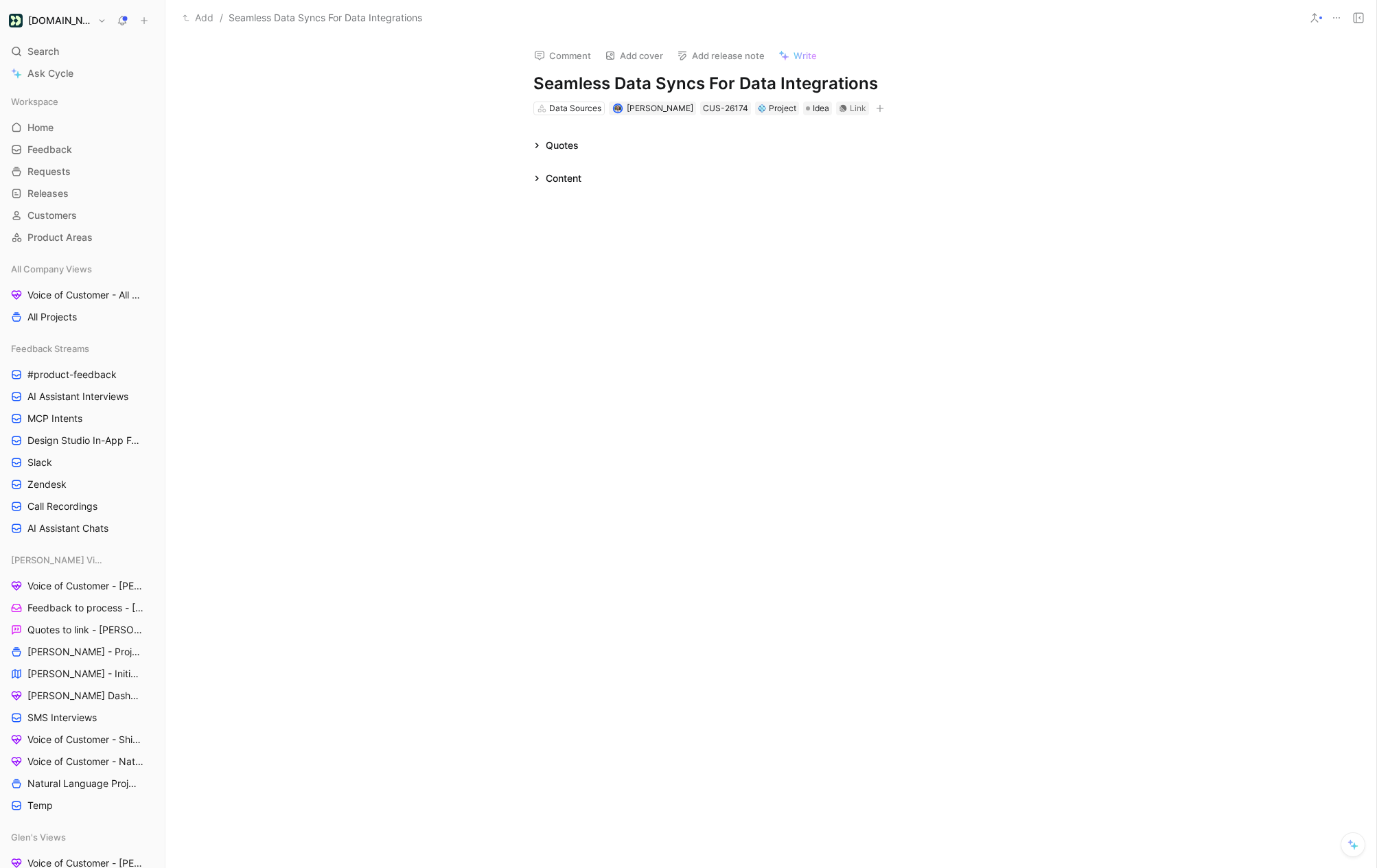
click at [539, 144] on icon at bounding box center [536, 145] width 7 height 7
click at [905, 145] on button "10 recommended quotes" at bounding box center [912, 145] width 113 height 16
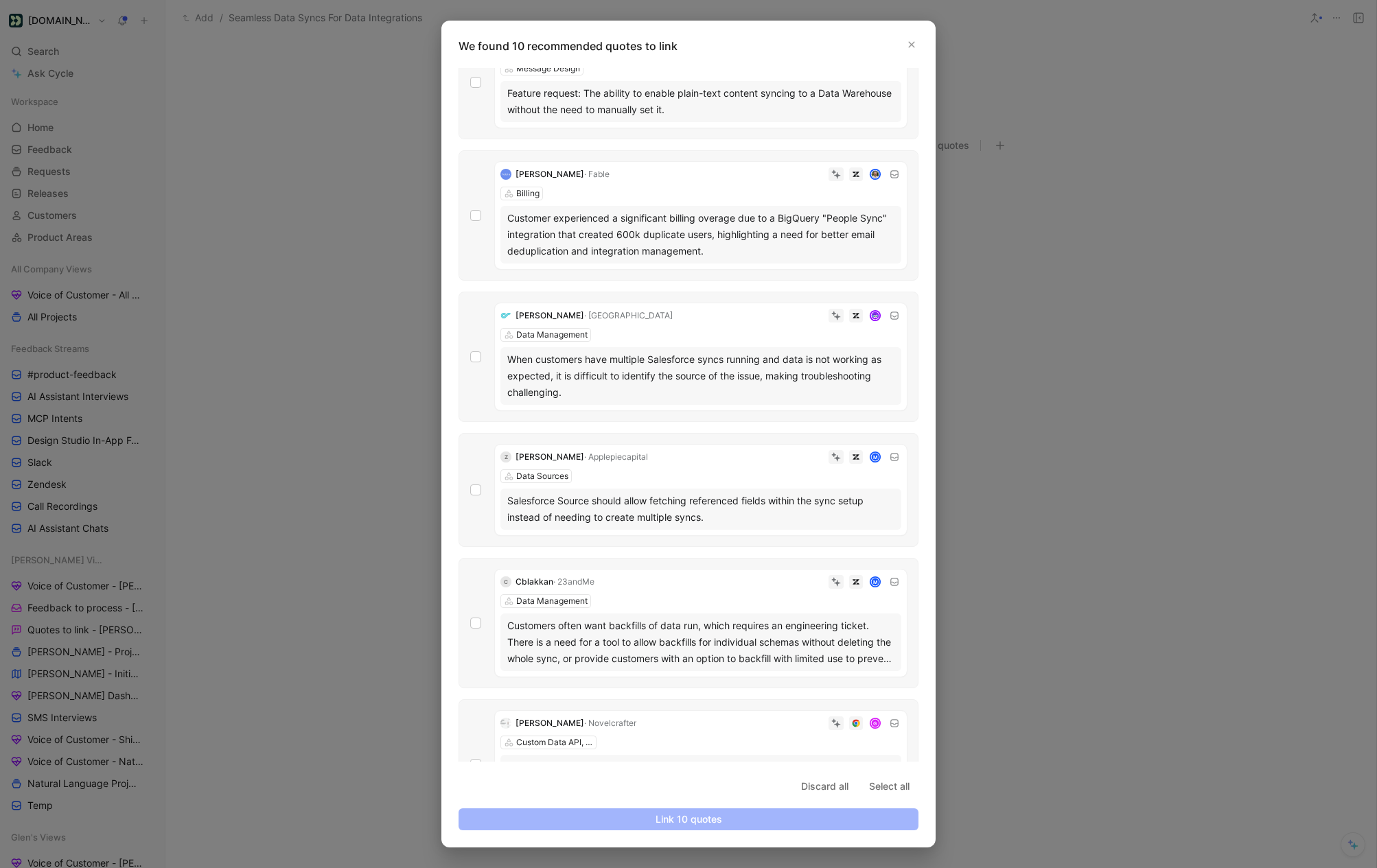
scroll to position [407, 0]
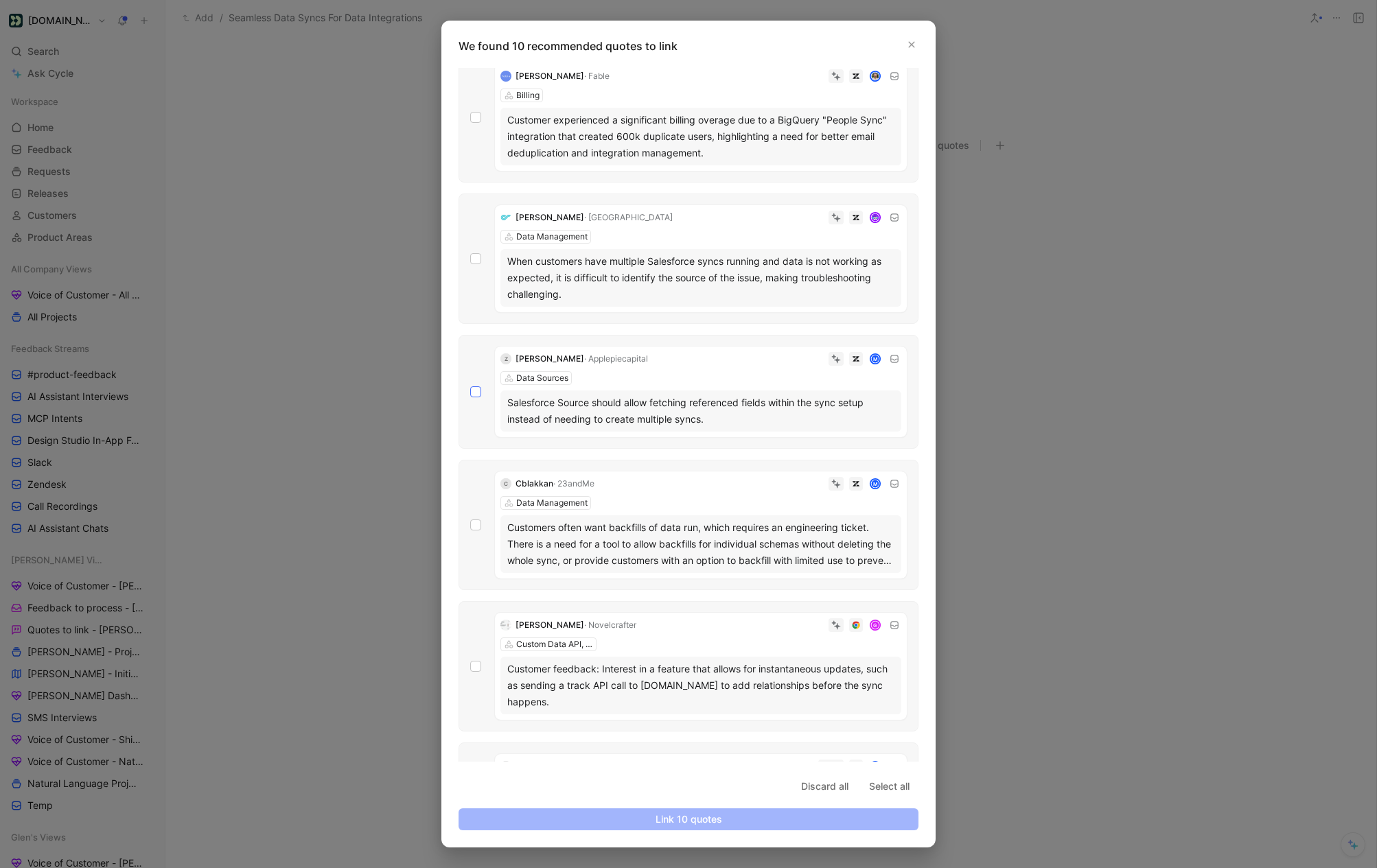
click at [477, 389] on icon at bounding box center [475, 391] width 8 height 8
click at [470, 793] on input "checkbox" at bounding box center [470, 793] width 0 height 0
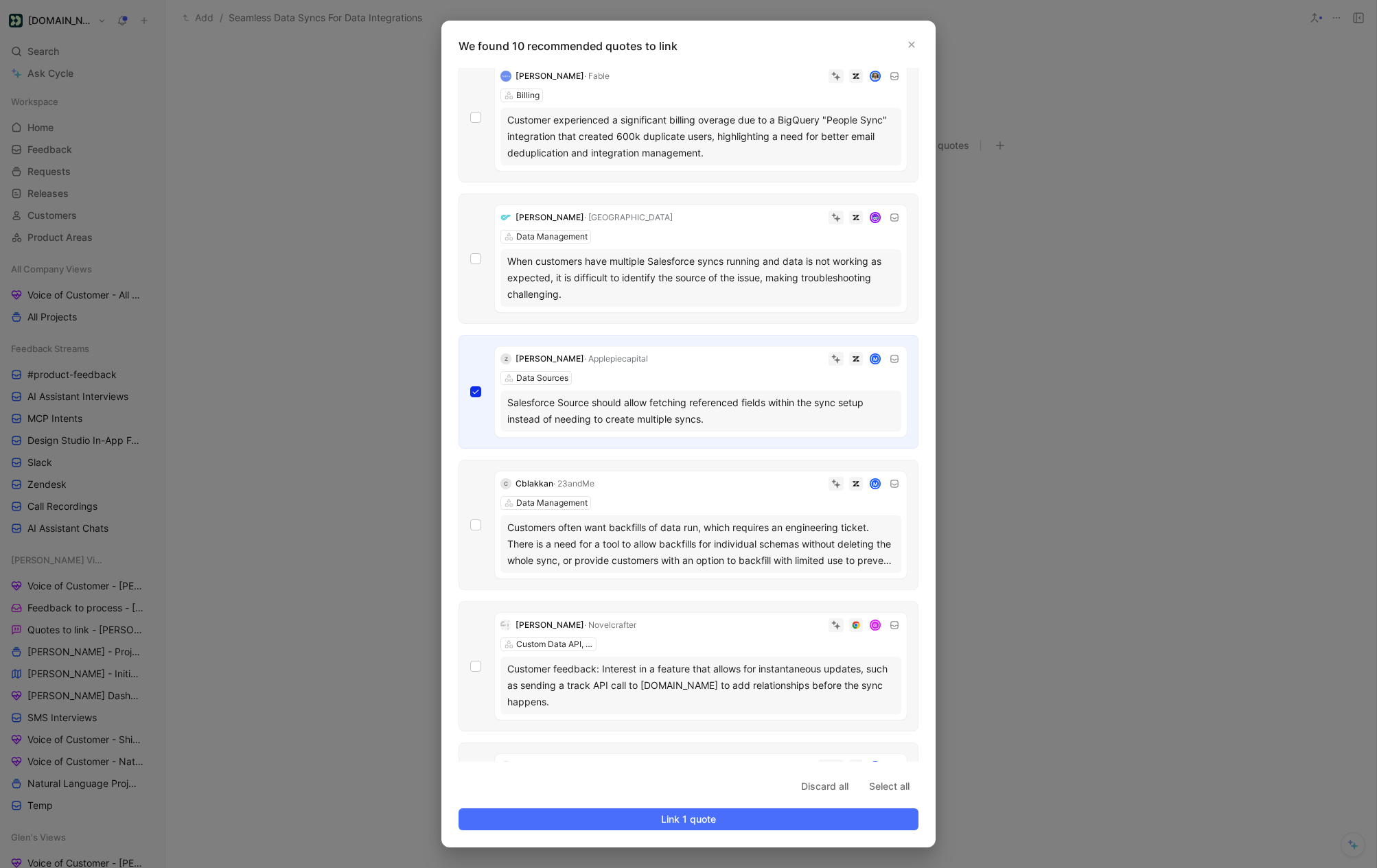
click at [477, 248] on div "Gregory Kotovos · Delivr Data Management When customers have multiple Salesforc…" at bounding box center [688, 258] width 460 height 130
click at [476, 113] on icon at bounding box center [475, 117] width 8 height 8
click at [470, 519] on input "checkbox" at bounding box center [470, 519] width 0 height 0
click at [556, 816] on span "Link 3 quotes" at bounding box center [688, 820] width 436 height 16
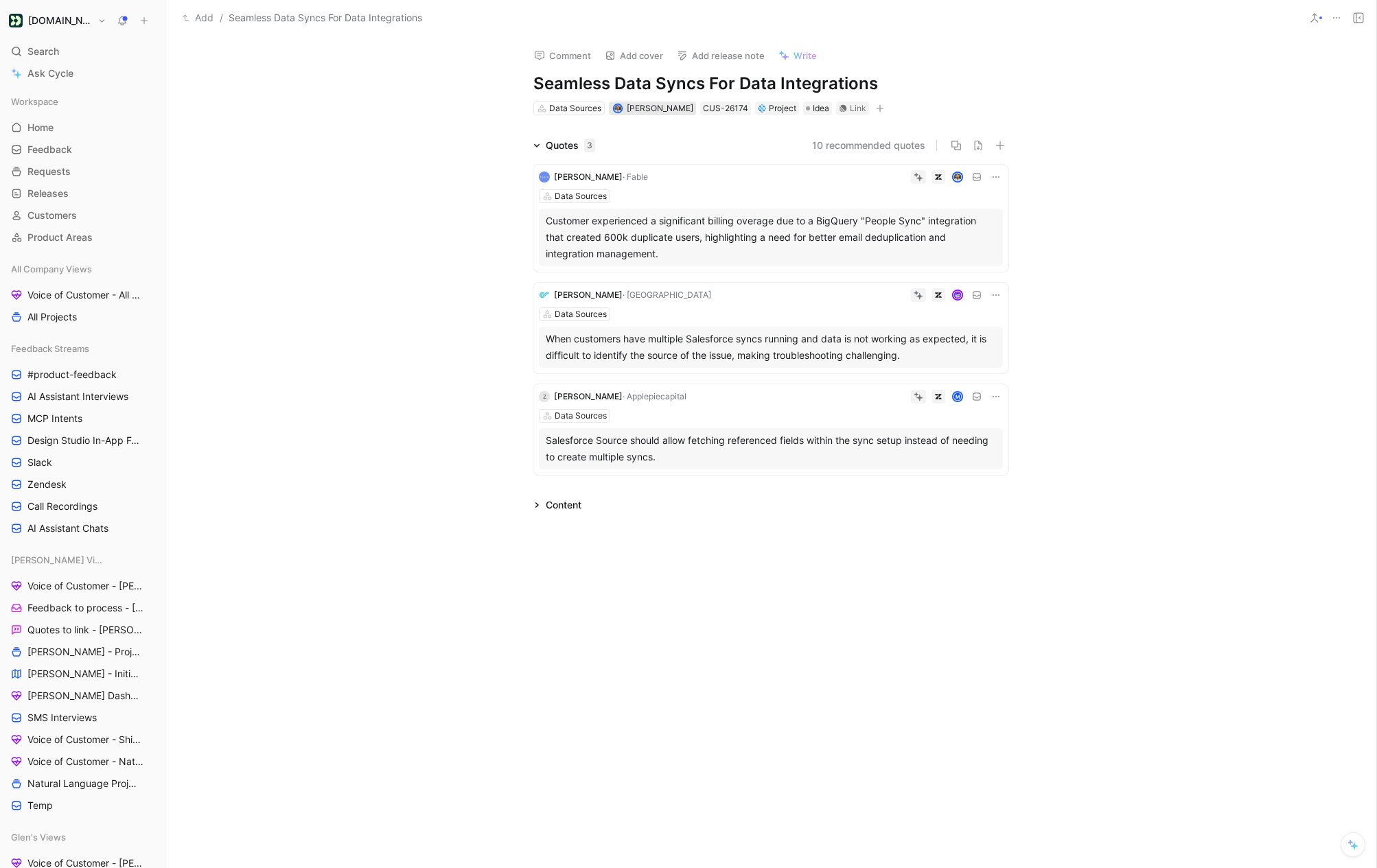
click at [668, 101] on div "Scott Wittrock" at bounding box center [659, 108] width 66 height 13
click at [668, 89] on h1 "Seamless Data Syncs For Data Integrations" at bounding box center [771, 84] width 475 height 22
copy h1 "Seamless Data Syncs For Data Integrations"
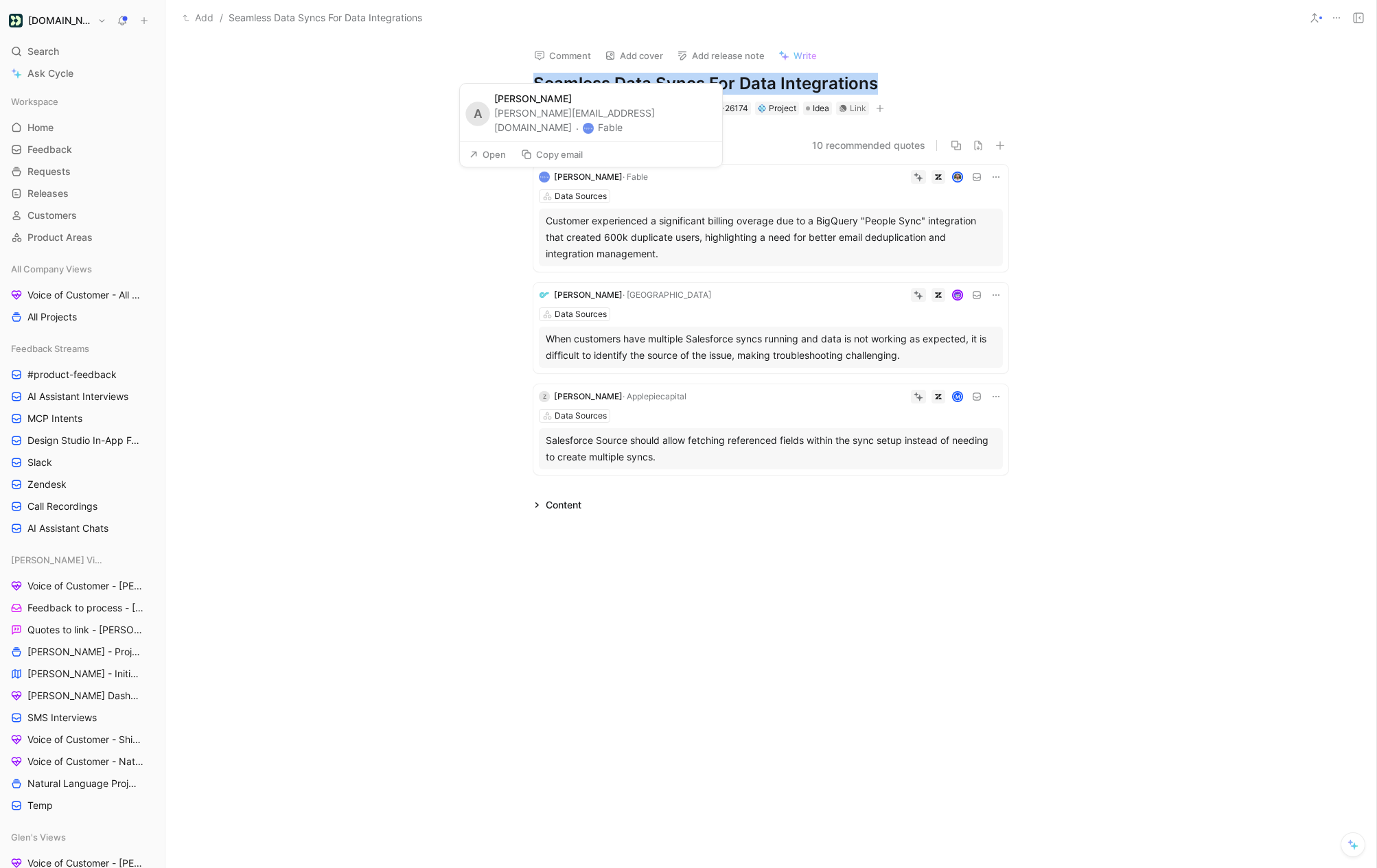
click at [600, 128] on button "Fable" at bounding box center [602, 128] width 40 height 16
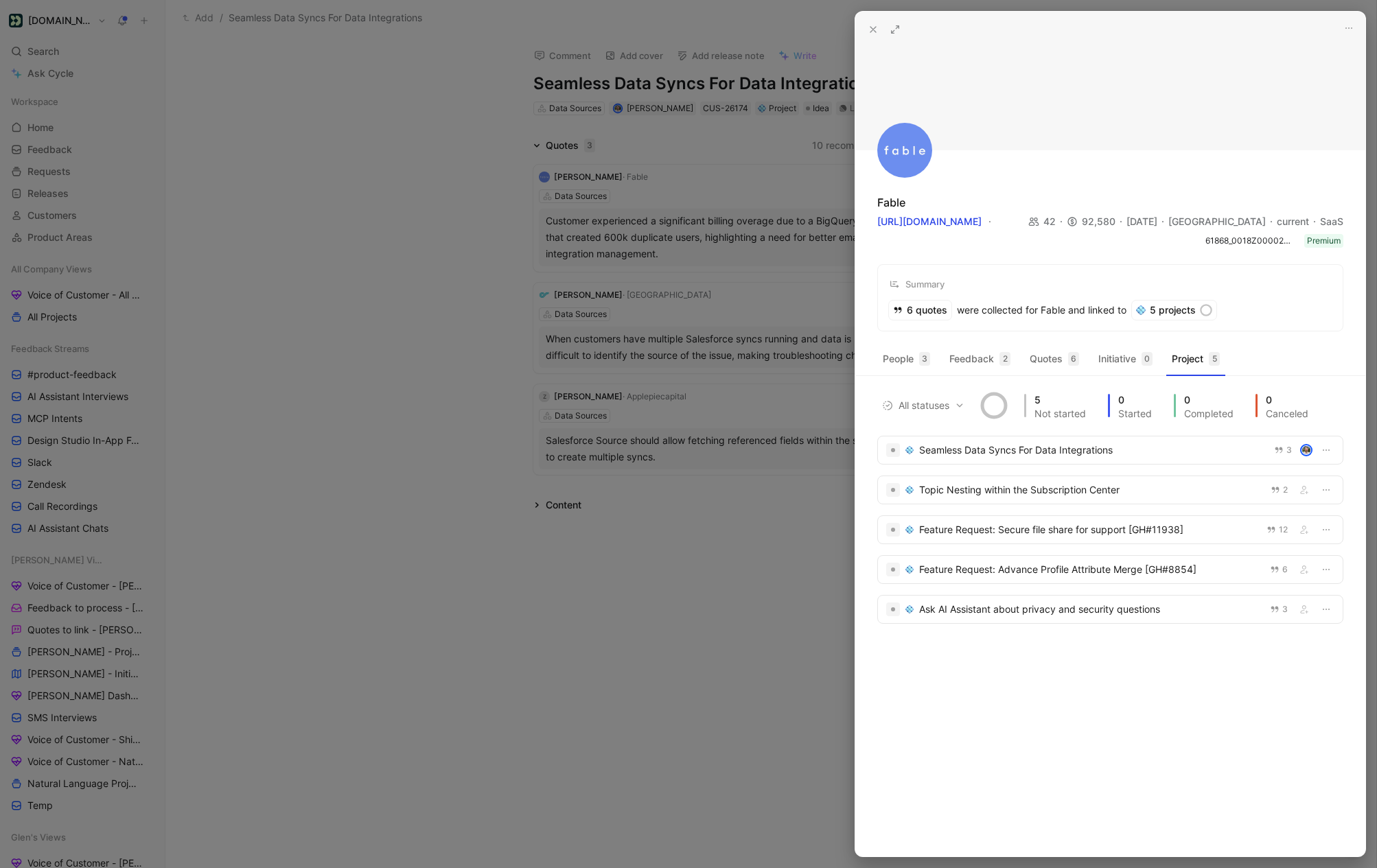
click at [722, 301] on div at bounding box center [688, 434] width 1377 height 868
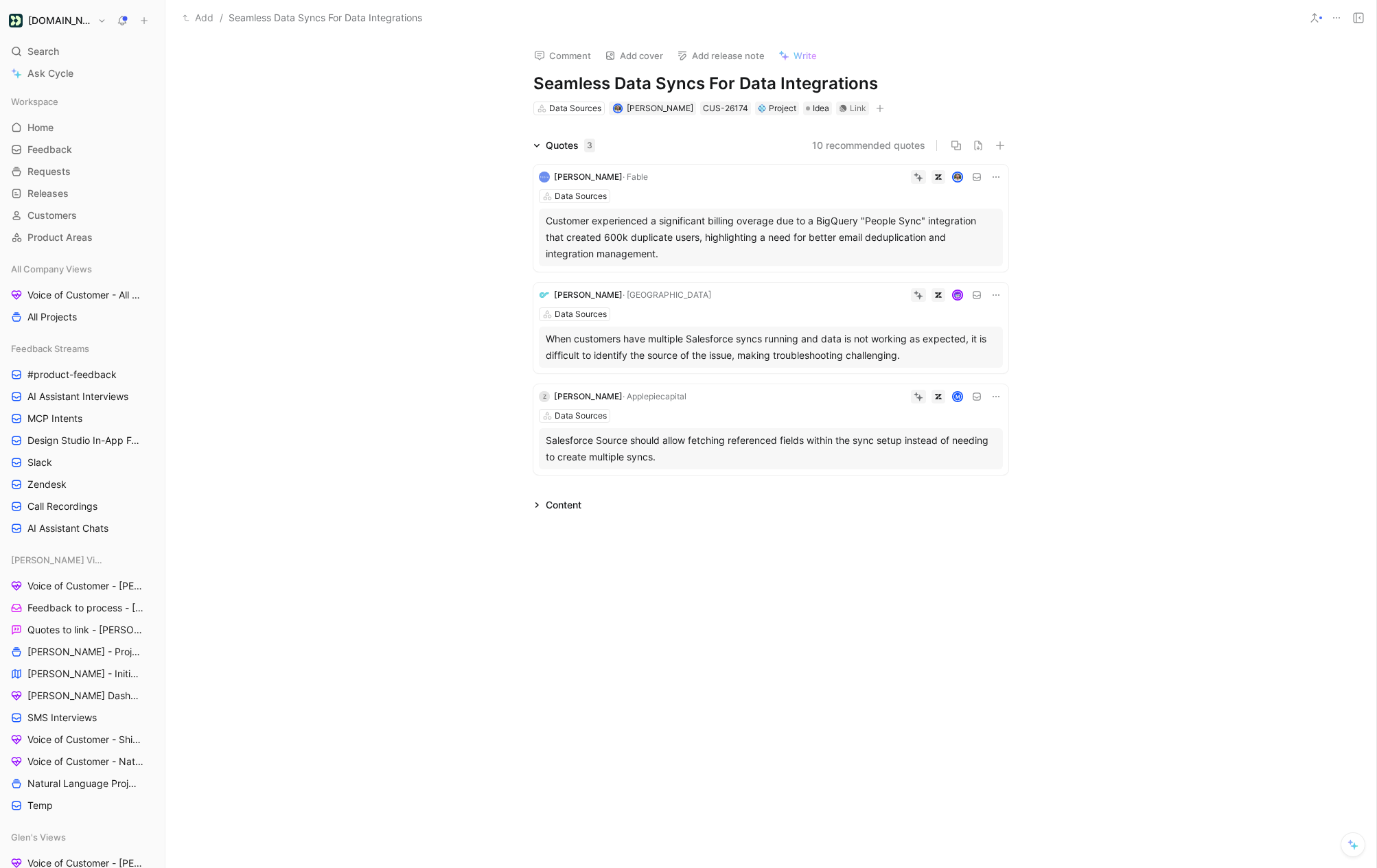
click at [650, 285] on div "Gregory Kotovos · Delivr Data Sources When customers have multiple Salesforce s…" at bounding box center [771, 327] width 475 height 90
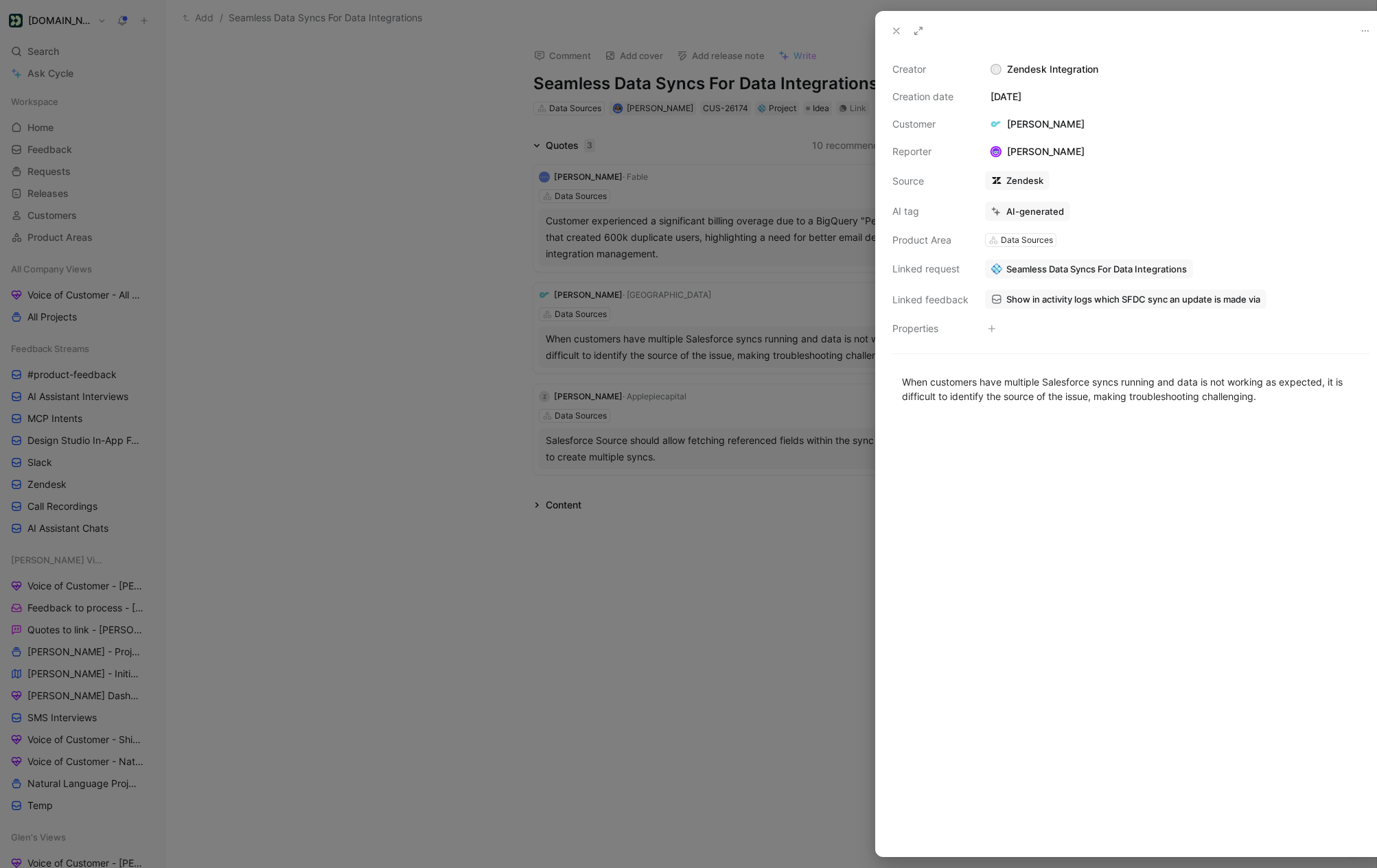
click at [646, 295] on div at bounding box center [688, 434] width 1377 height 868
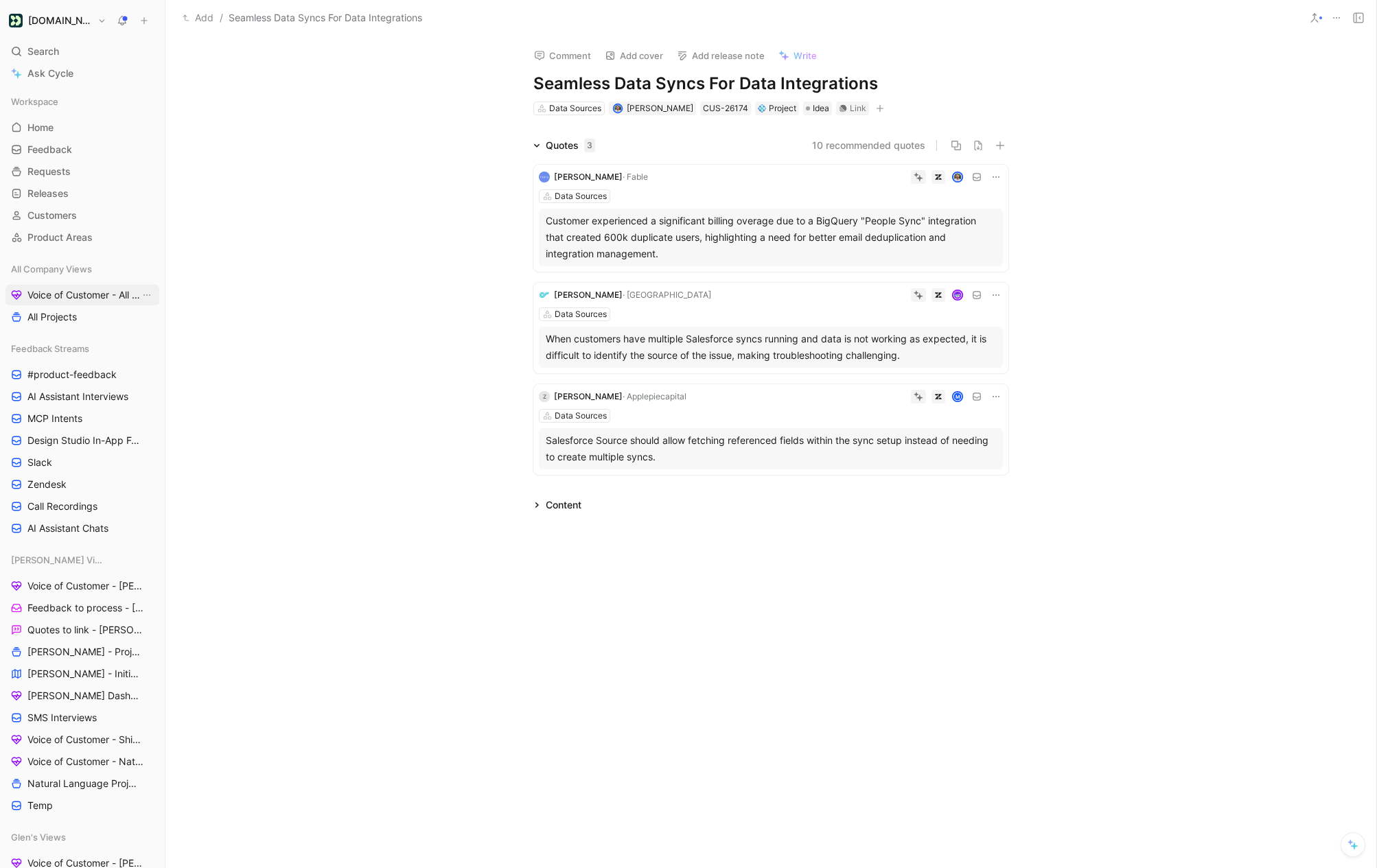
click at [46, 292] on span "Voice of Customer - All Areas" at bounding box center [84, 295] width 113 height 13
click at [1000, 176] on icon at bounding box center [996, 177] width 11 height 11
click at [962, 204] on span "Edit property" at bounding box center [954, 202] width 59 height 12
click at [992, 177] on icon at bounding box center [996, 177] width 11 height 11
click at [1341, 14] on icon at bounding box center [1336, 18] width 11 height 11
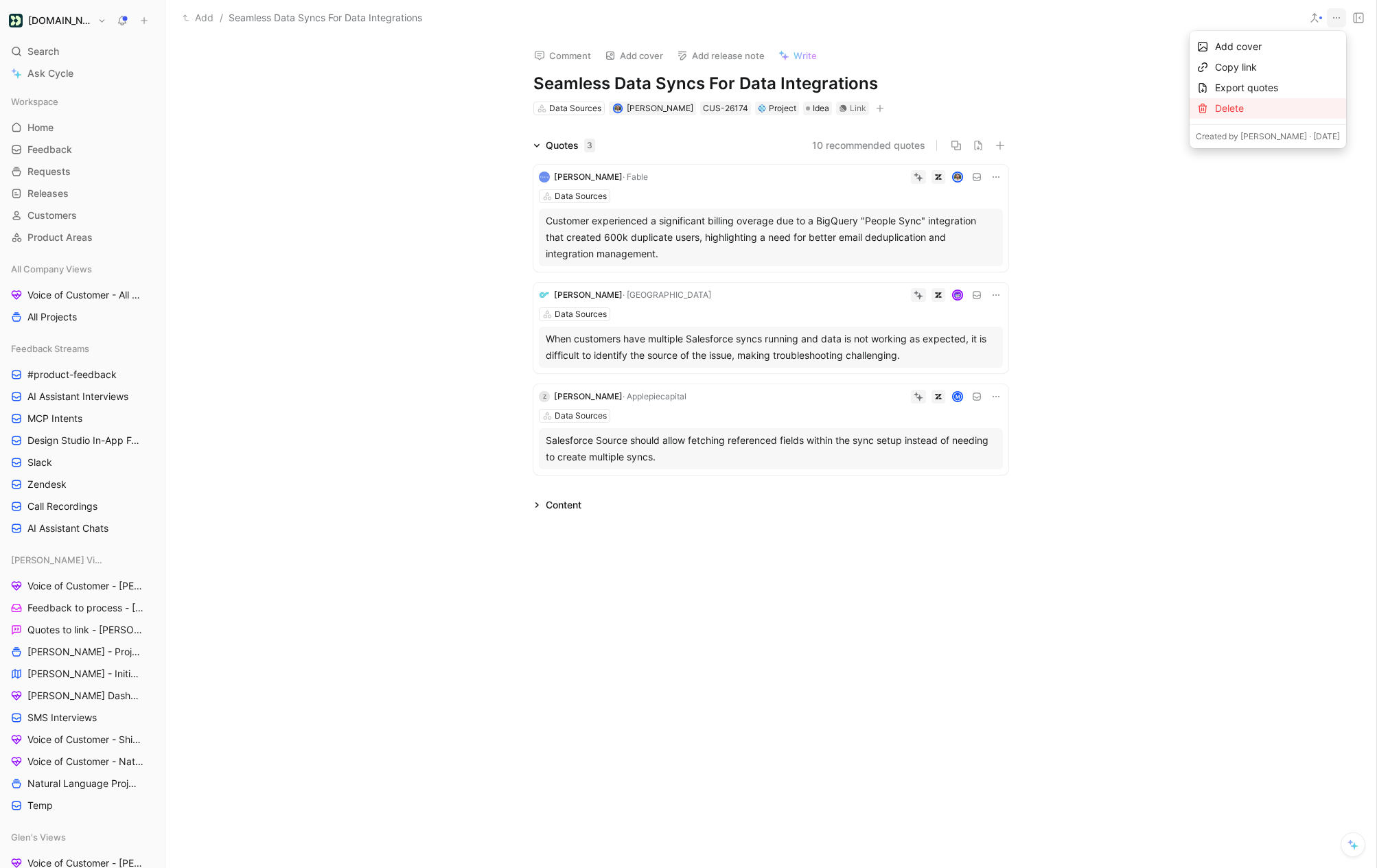
click at [1302, 110] on div "Delete" at bounding box center [1277, 108] width 125 height 16
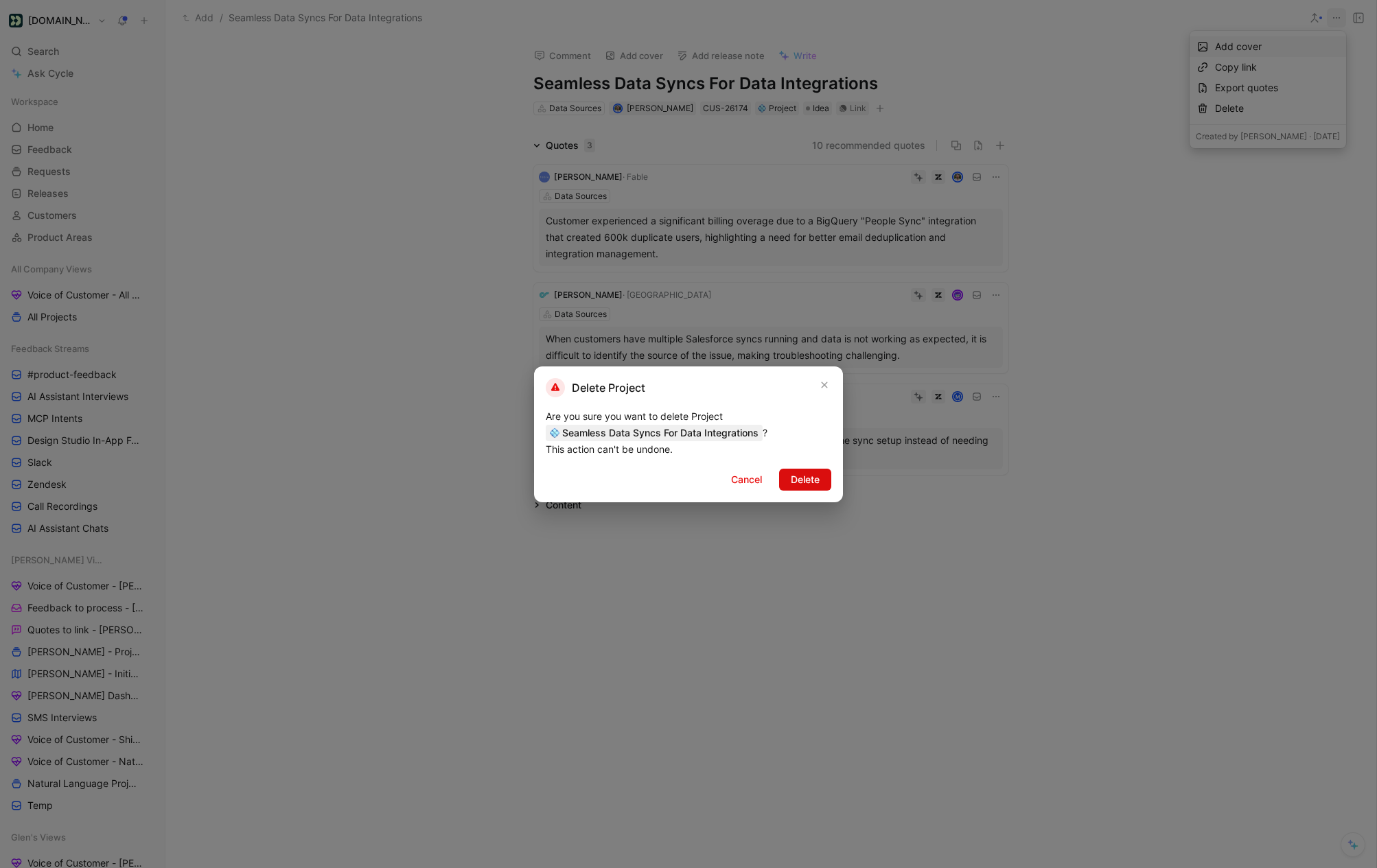
click at [795, 474] on span "Delete" at bounding box center [805, 479] width 29 height 16
